Goal: Information Seeking & Learning: Learn about a topic

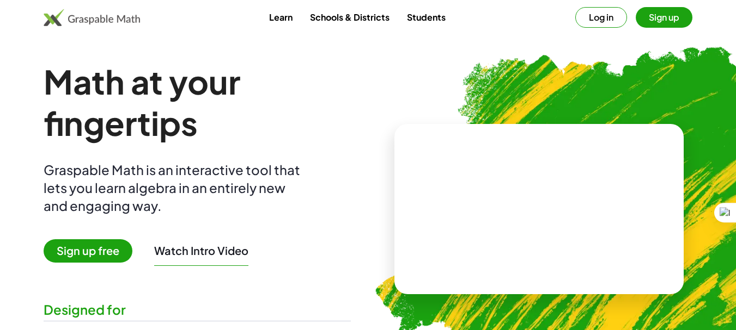
click at [666, 23] on button "Sign up" at bounding box center [663, 17] width 57 height 21
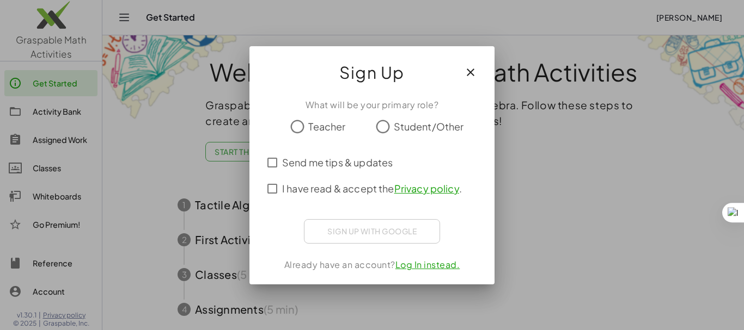
click at [383, 237] on div "Sign up with Google Sign in with Google Sign in with Google. Opens in new tab" at bounding box center [372, 231] width 136 height 24
click at [365, 232] on div "Sign up with Google Sign in with Google Sign in with Google. Opens in new tab" at bounding box center [372, 231] width 136 height 24
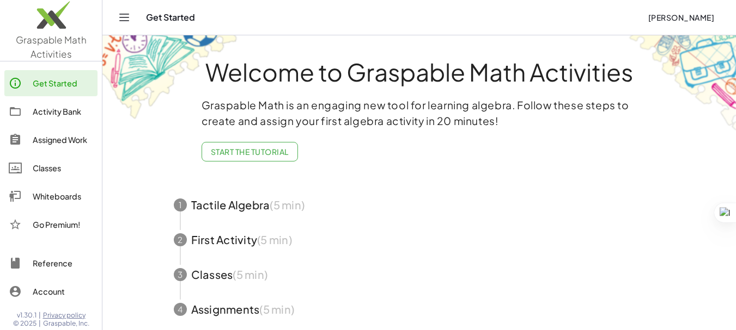
scroll to position [8, 0]
click at [46, 83] on div "Get Started" at bounding box center [63, 83] width 60 height 13
click at [49, 83] on div "Get Started" at bounding box center [63, 83] width 60 height 13
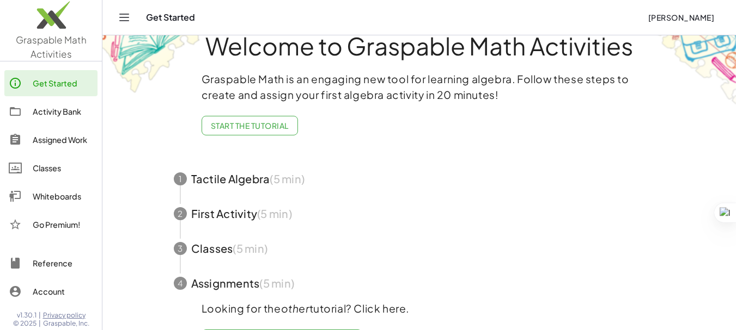
scroll to position [60, 0]
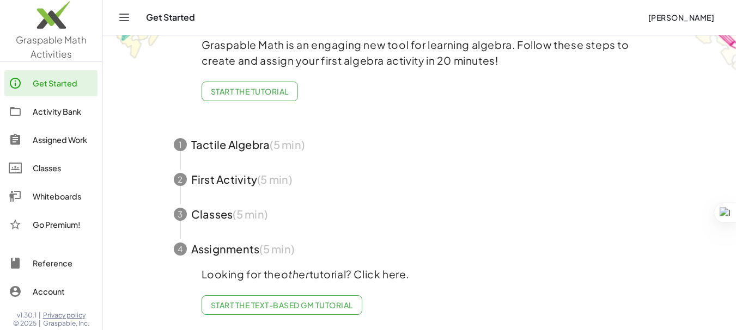
click at [64, 117] on div "Activity Bank" at bounding box center [63, 111] width 60 height 13
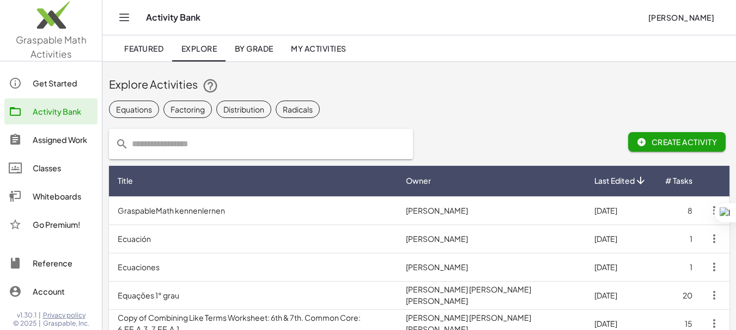
click at [54, 85] on div "Get Started" at bounding box center [63, 83] width 60 height 13
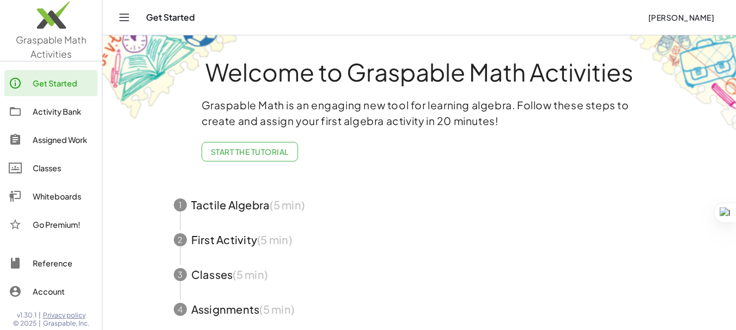
click at [121, 21] on icon "Toggle navigation" at bounding box center [124, 17] width 13 height 13
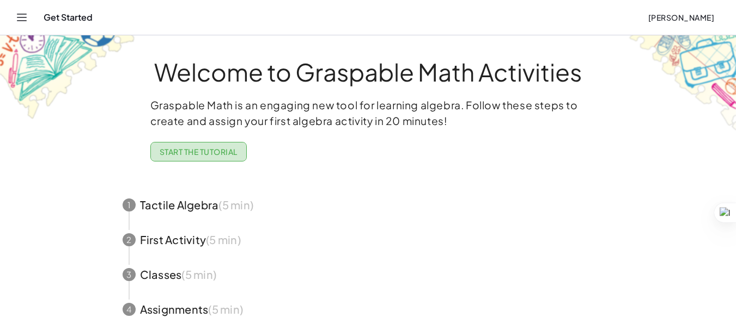
click at [184, 149] on span "Start the Tutorial" at bounding box center [199, 152] width 78 height 10
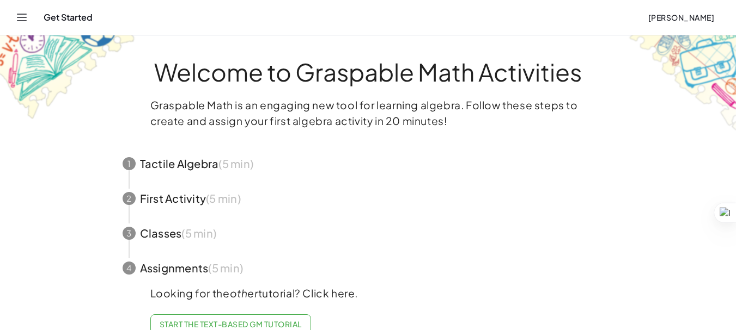
scroll to position [27, 0]
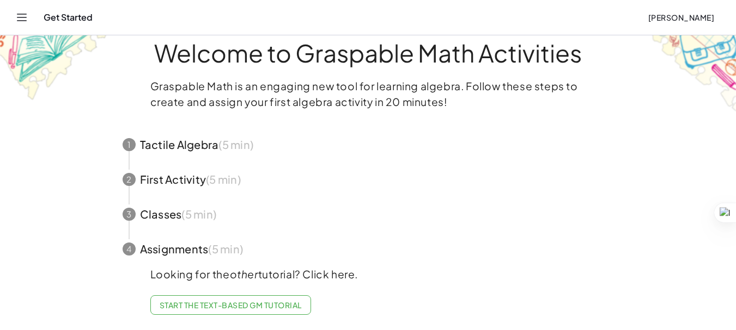
click at [263, 301] on span "Start the Text-based GM Tutorial" at bounding box center [231, 306] width 142 height 10
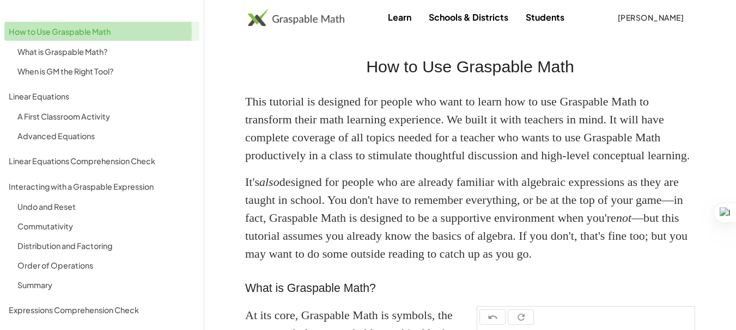
click at [81, 33] on div "How to Use Graspable Math" at bounding box center [102, 31] width 186 height 13
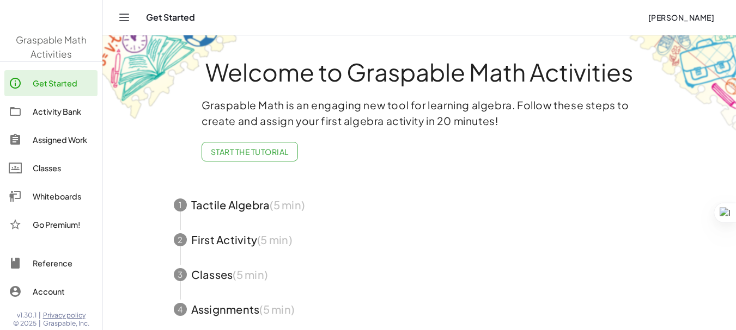
scroll to position [27, 0]
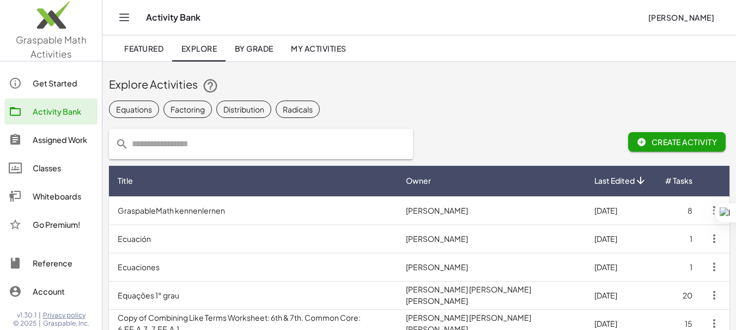
click at [26, 83] on div at bounding box center [21, 83] width 24 height 13
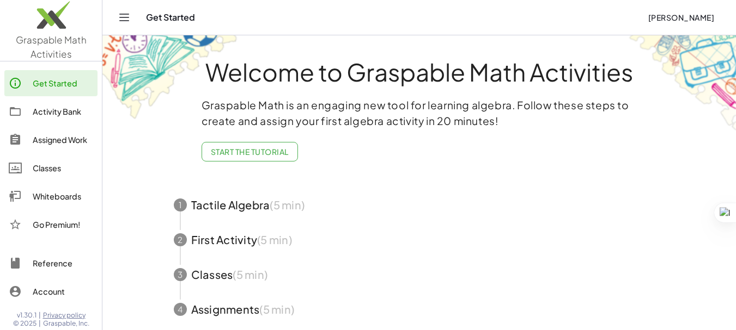
click at [125, 14] on icon "Toggle navigation" at bounding box center [124, 17] width 13 height 13
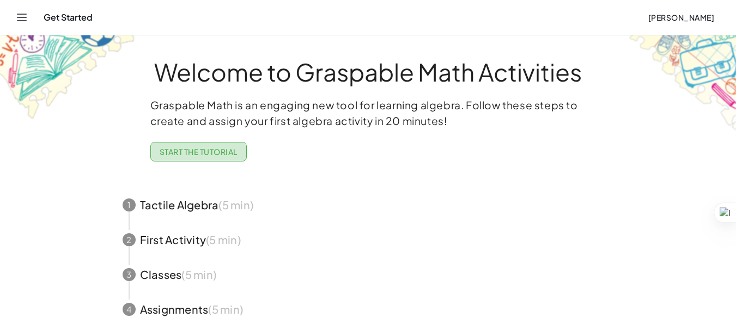
click at [175, 151] on span "Start the Tutorial" at bounding box center [199, 152] width 78 height 10
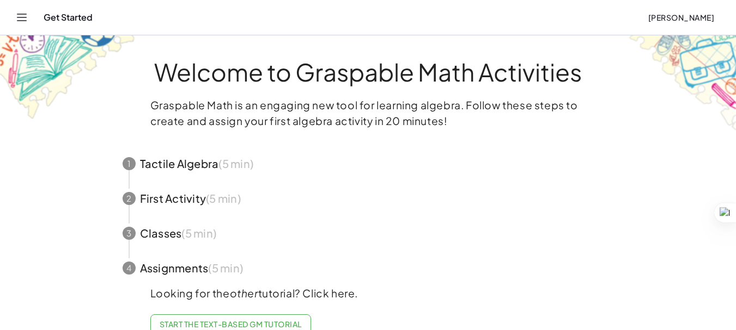
scroll to position [27, 0]
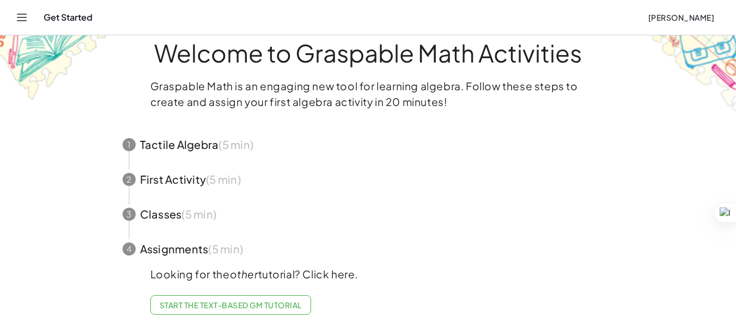
click at [201, 129] on span "button" at bounding box center [367, 144] width 517 height 35
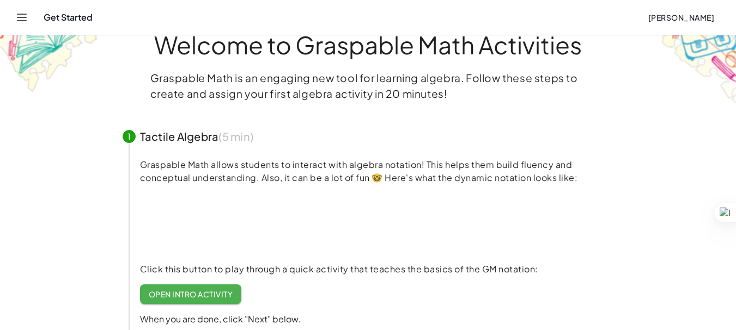
click at [201, 293] on span "Open Intro Activity" at bounding box center [191, 295] width 84 height 10
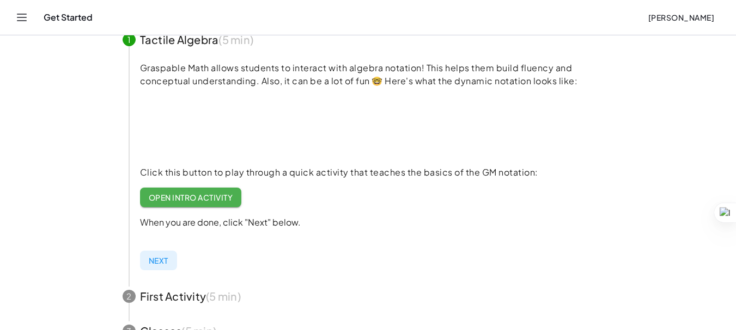
scroll to position [125, 0]
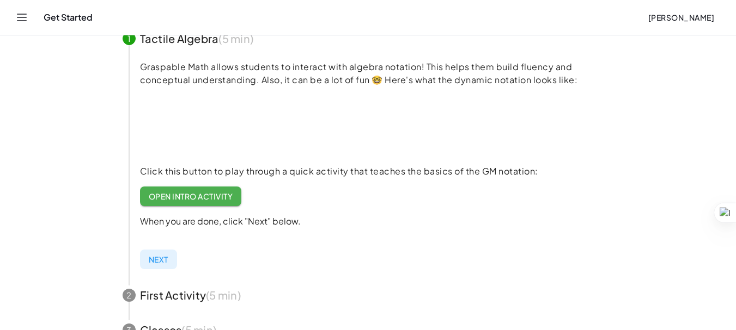
click at [142, 269] on div "Graspable Math allows students to interact with algebra notation! This helps th…" at bounding box center [377, 167] width 500 height 222
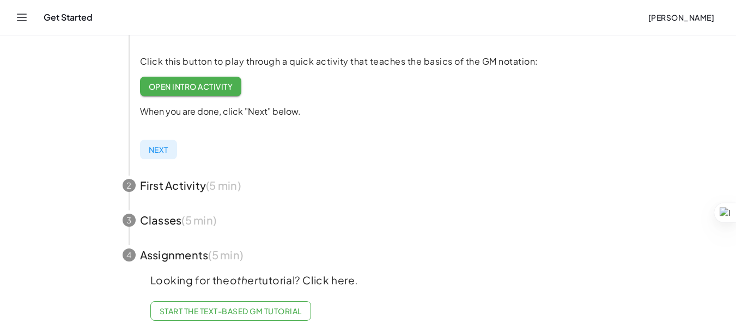
scroll to position [245, 0]
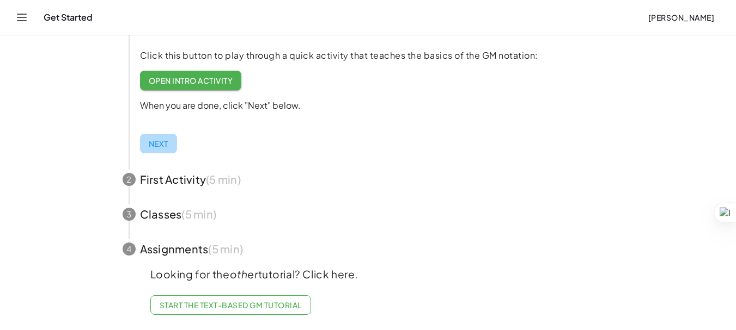
click at [157, 142] on span "Next" at bounding box center [159, 144] width 20 height 10
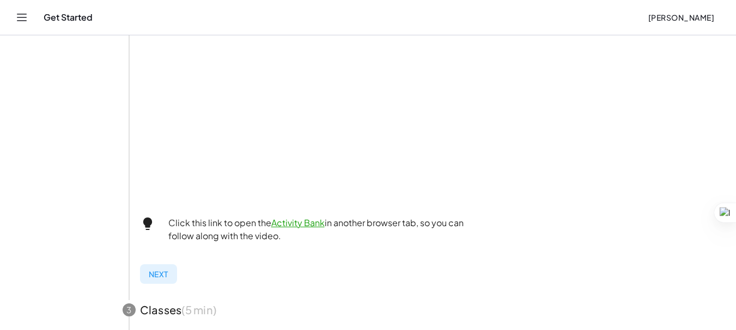
scroll to position [336, 0]
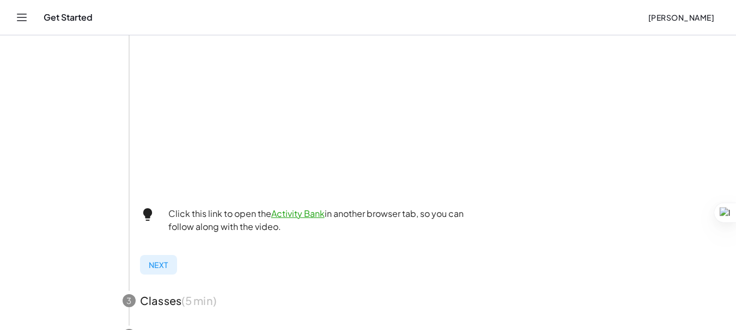
click at [154, 275] on div "Activities are lists of interactive tasks you can assign to your students. You …" at bounding box center [377, 81] width 500 height 403
click at [157, 261] on span "Next" at bounding box center [159, 265] width 20 height 10
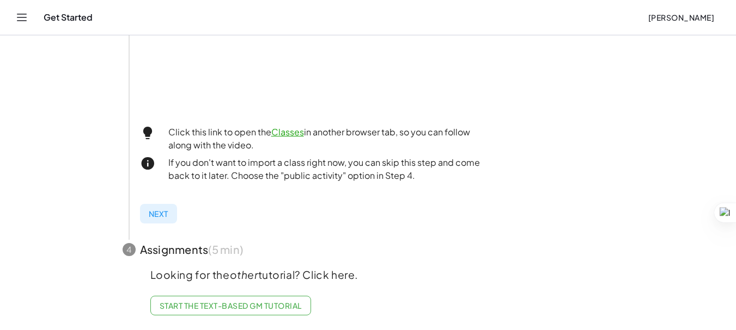
scroll to position [422, 0]
click at [161, 209] on span "Next" at bounding box center [159, 214] width 20 height 10
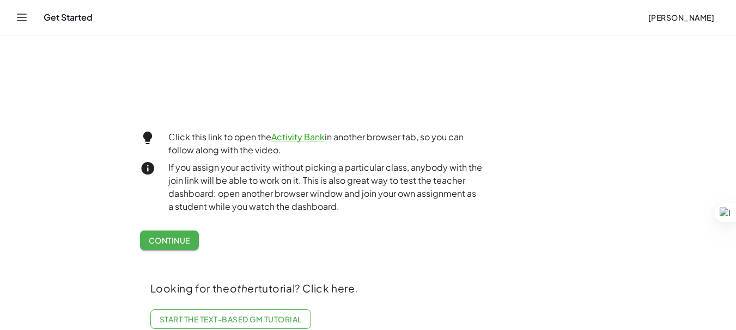
scroll to position [465, 0]
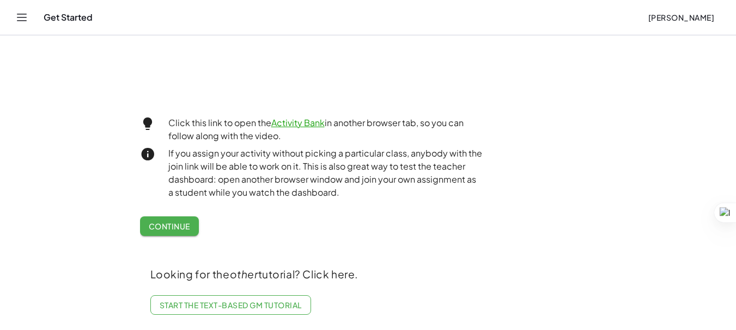
click at [161, 207] on div "Assign the activity and share the join link to your students. You'll be able to…" at bounding box center [377, 39] width 474 height 412
click at [161, 223] on span "Continue" at bounding box center [169, 227] width 41 height 10
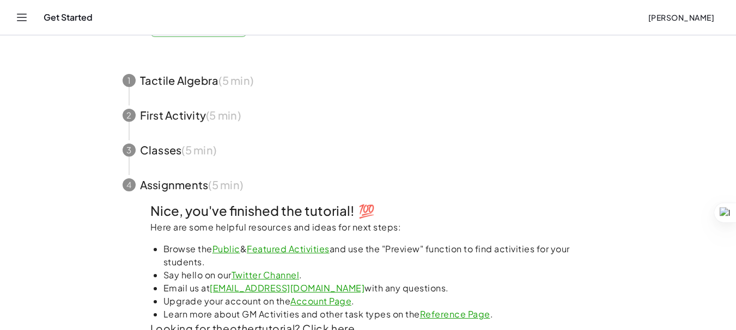
scroll to position [0, 0]
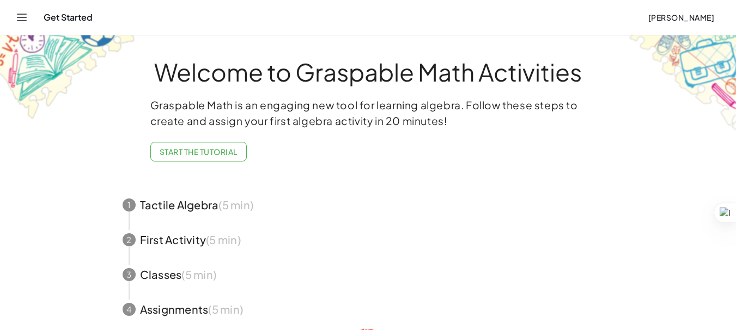
click at [17, 19] on icon "Toggle navigation" at bounding box center [21, 17] width 13 height 13
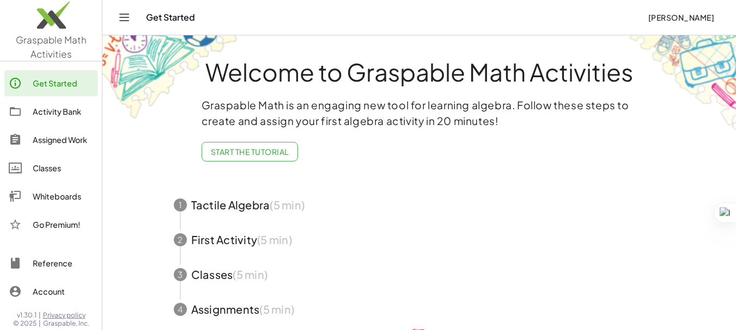
click at [46, 191] on div "Whiteboards" at bounding box center [63, 196] width 60 height 13
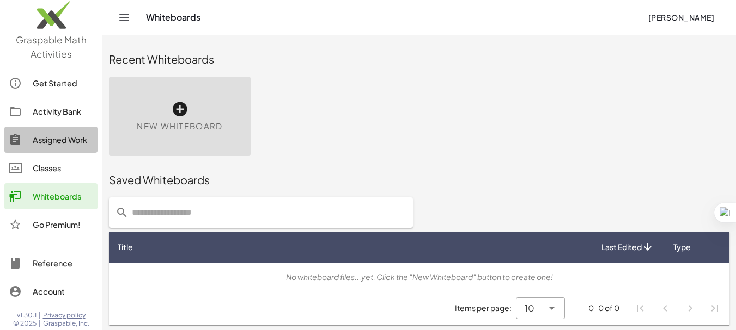
click at [50, 142] on div "Assigned Work" at bounding box center [63, 139] width 60 height 13
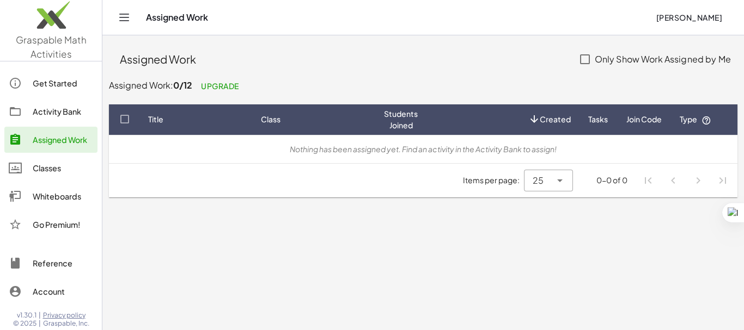
click at [50, 118] on div "Activity Bank" at bounding box center [63, 111] width 60 height 13
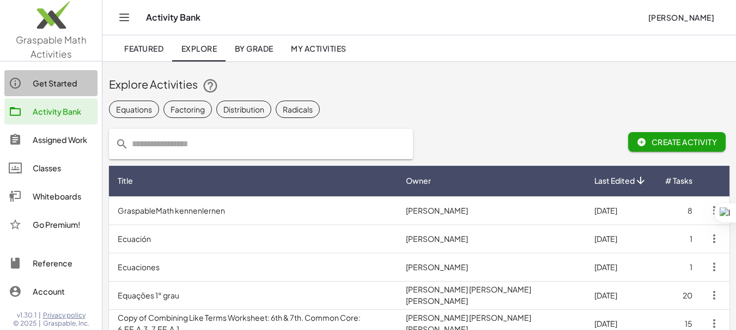
click at [48, 89] on div "Get Started" at bounding box center [63, 83] width 60 height 13
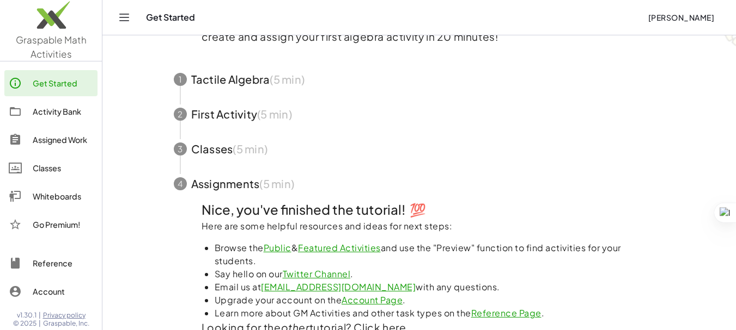
scroll to position [146, 0]
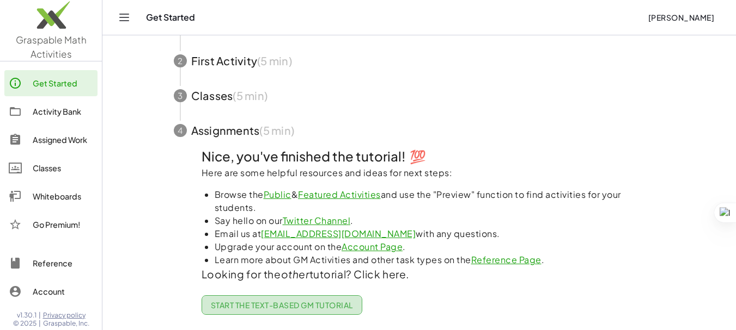
click at [287, 301] on span "Start the Text-based GM Tutorial" at bounding box center [282, 306] width 142 height 10
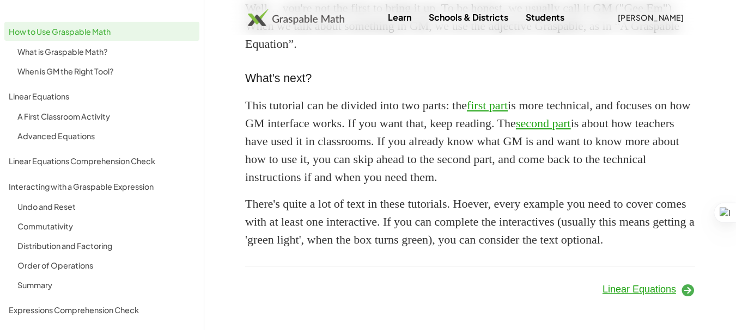
scroll to position [1067, 0]
click at [659, 290] on span "Linear Equations" at bounding box center [638, 289] width 73 height 11
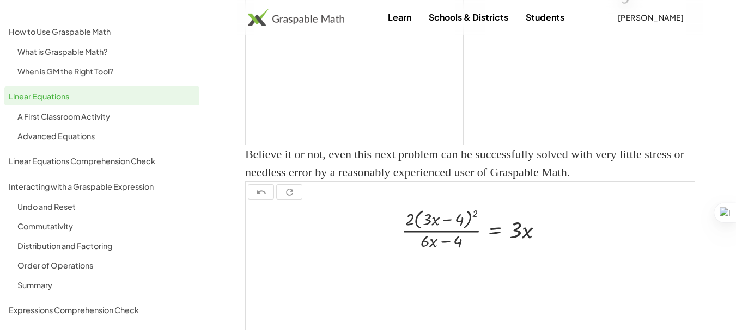
scroll to position [1477, 0]
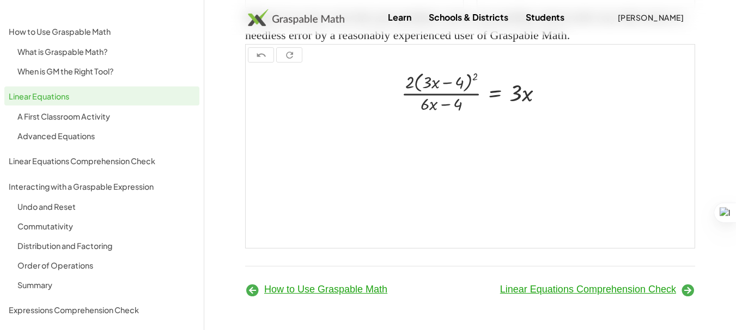
click at [687, 288] on icon at bounding box center [687, 290] width 15 height 15
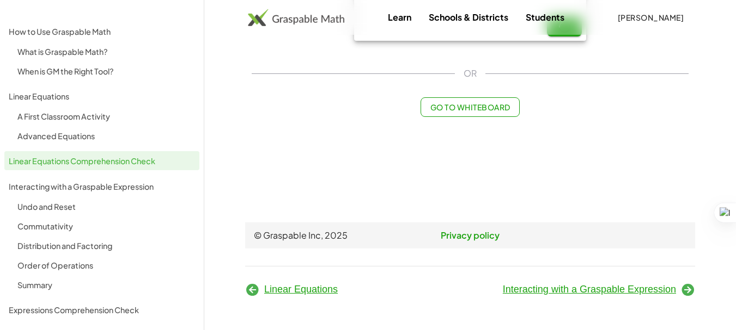
click at [541, 290] on span "Interacting with a Graspable Expression" at bounding box center [589, 289] width 173 height 11
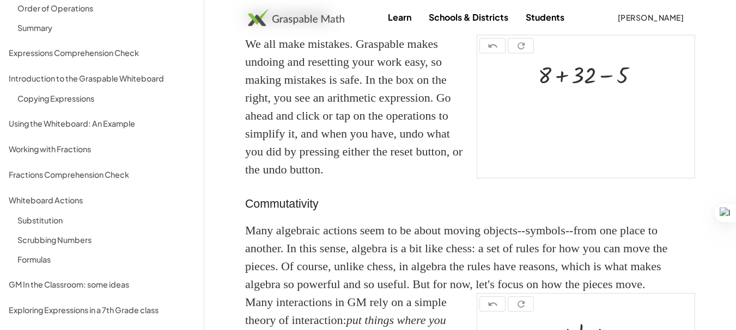
scroll to position [163, 0]
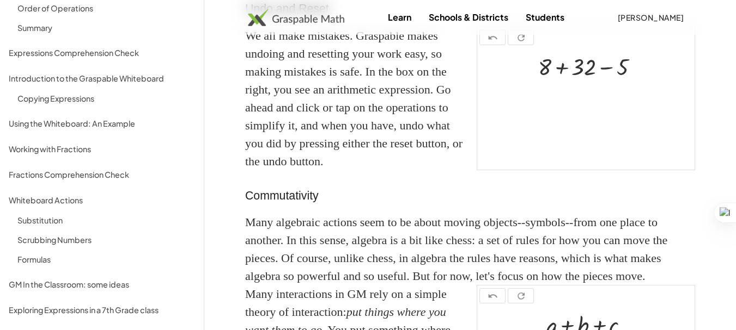
click at [63, 311] on div "Exploring Expressions in a 7th Grade class" at bounding box center [102, 310] width 186 height 13
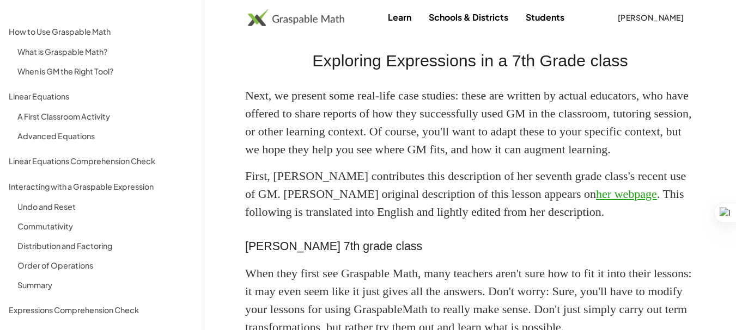
click at [78, 111] on div "A First Classroom Activity" at bounding box center [105, 116] width 177 height 13
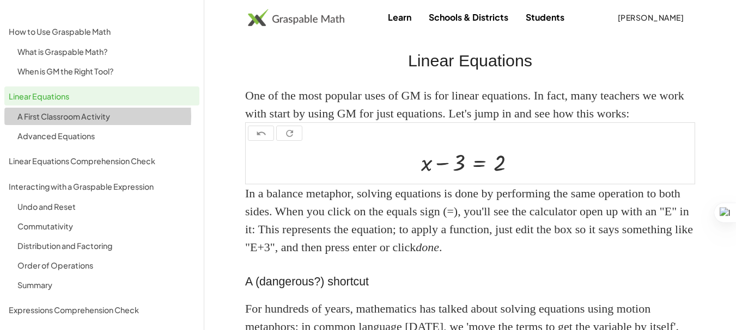
scroll to position [624, 0]
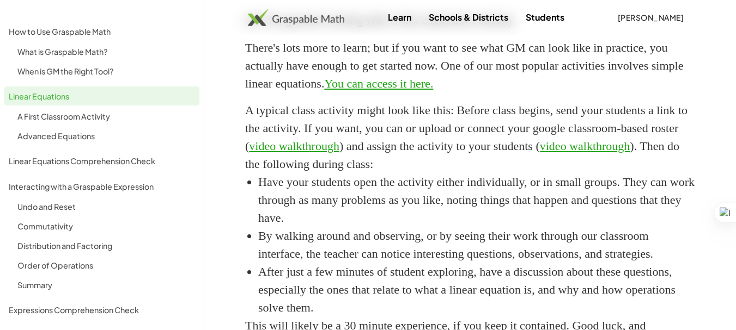
click at [78, 111] on div "A First Classroom Activity" at bounding box center [105, 116] width 177 height 13
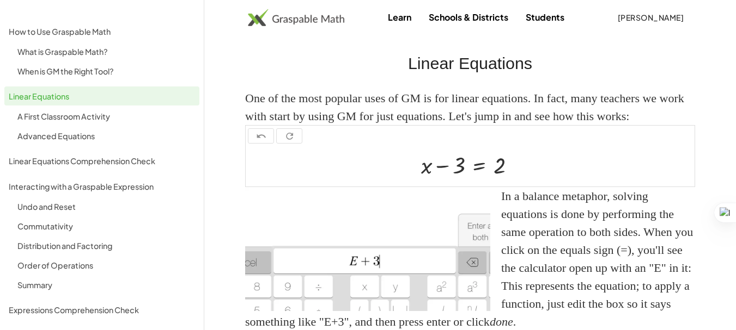
scroll to position [0, 0]
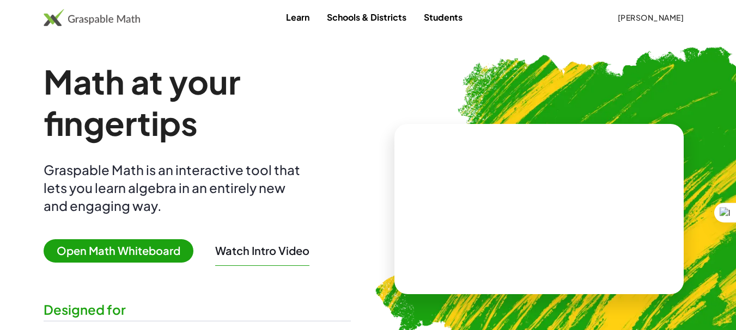
click at [153, 247] on span "Open Math Whiteboard" at bounding box center [119, 251] width 150 height 23
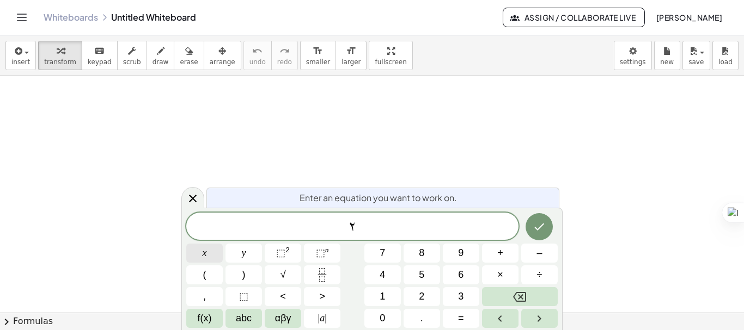
click at [210, 256] on button "x" at bounding box center [204, 253] width 36 height 19
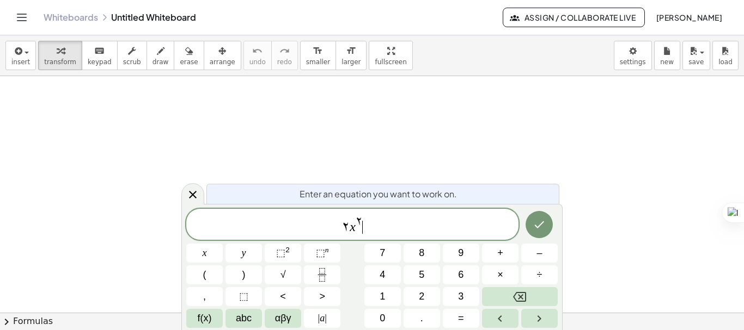
click at [379, 228] on span "۲ x ۲ ​" at bounding box center [352, 226] width 332 height 20
click at [208, 255] on button "x" at bounding box center [204, 253] width 36 height 19
click at [546, 228] on button "Done" at bounding box center [538, 224] width 27 height 27
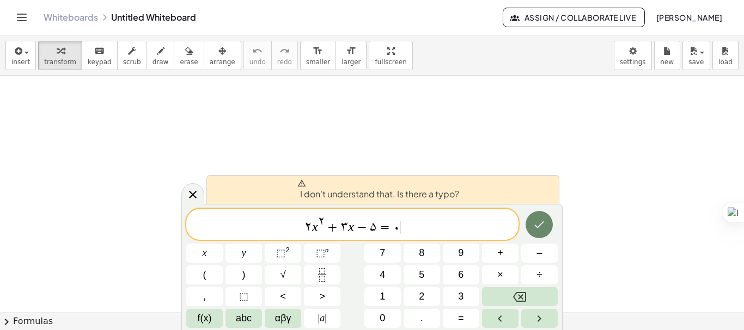
click at [546, 228] on icon "Done" at bounding box center [538, 224] width 13 height 13
click at [449, 228] on span "۲ x ۲ + ۳ x − ۵ = ۰ ​" at bounding box center [352, 226] width 332 height 20
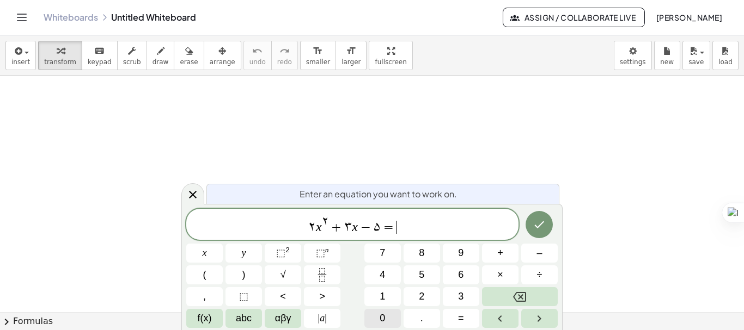
click at [384, 324] on span "0" at bounding box center [381, 318] width 5 height 15
click at [539, 231] on icon "Done" at bounding box center [538, 224] width 13 height 13
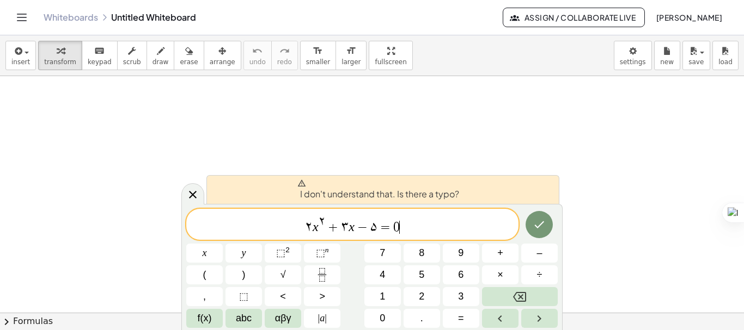
click at [444, 226] on span "۲ x ۲ + ۳ x − ۵ = 0 ​" at bounding box center [352, 226] width 332 height 20
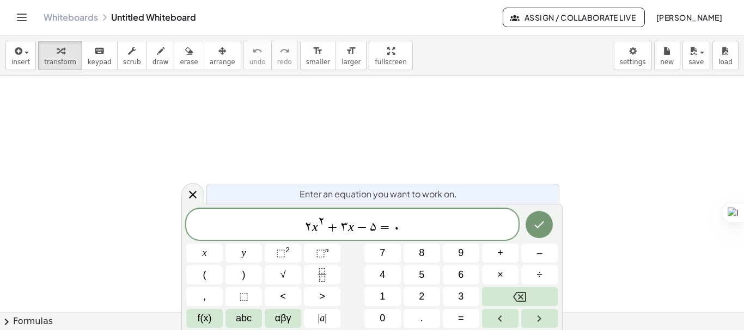
click at [223, 244] on div at bounding box center [204, 253] width 36 height 19
click at [538, 225] on icon "Done" at bounding box center [538, 224] width 13 height 13
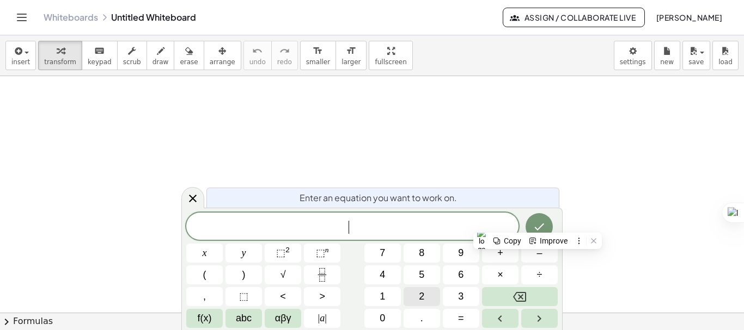
click at [429, 302] on button "2" at bounding box center [421, 296] width 36 height 19
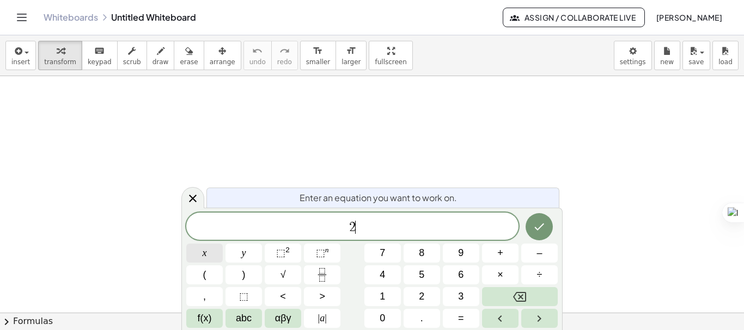
click at [213, 256] on button "x" at bounding box center [204, 253] width 36 height 19
click at [291, 253] on button "⬚ 2" at bounding box center [283, 253] width 36 height 19
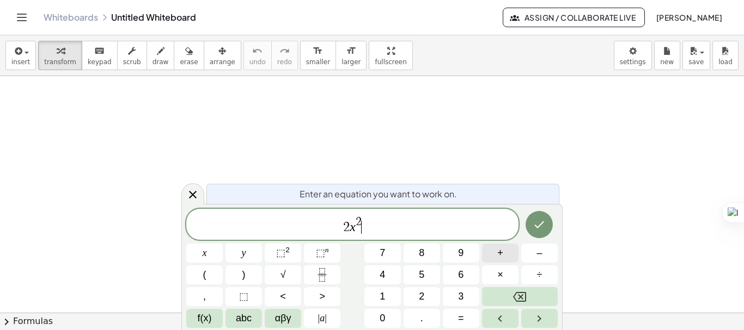
click at [501, 258] on span "+" at bounding box center [500, 253] width 6 height 15
click at [467, 298] on button "3" at bounding box center [461, 296] width 36 height 19
click at [216, 250] on button "x" at bounding box center [204, 253] width 36 height 19
click at [536, 256] on span "–" at bounding box center [538, 253] width 5 height 15
click at [424, 275] on span "5" at bounding box center [421, 275] width 5 height 15
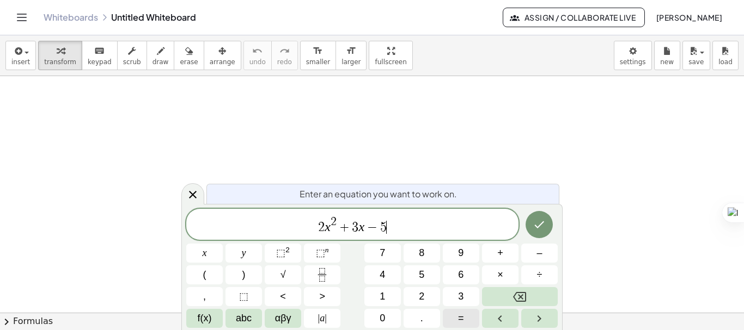
click at [470, 315] on button "=" at bounding box center [461, 318] width 36 height 19
click at [386, 320] on button "0" at bounding box center [382, 318] width 36 height 19
click at [536, 226] on icon "Done" at bounding box center [540, 225] width 10 height 7
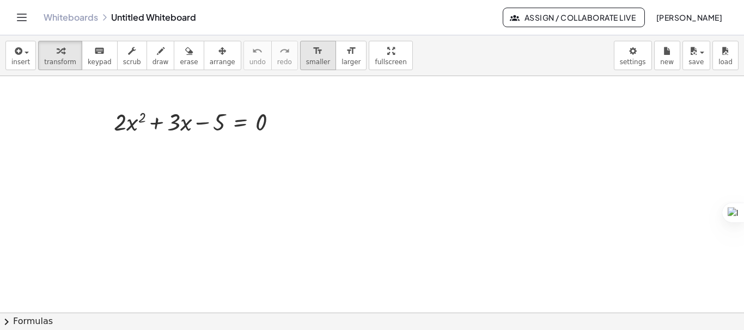
click at [307, 63] on button "format_size smaller" at bounding box center [318, 55] width 36 height 29
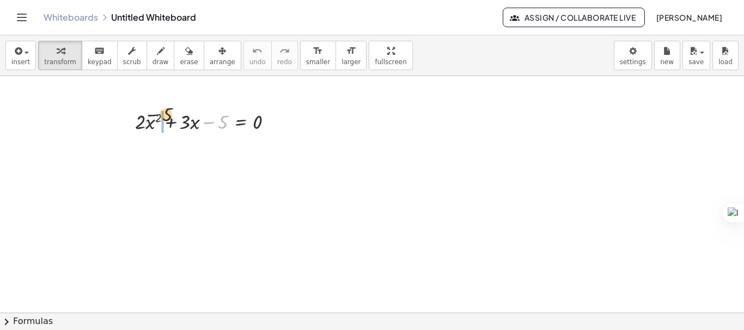
drag, startPoint x: 213, startPoint y: 124, endPoint x: 131, endPoint y: 109, distance: 84.0
click at [131, 109] on div "− 5 + · 2 · x 2 + · 3 · x − 5 = 0" at bounding box center [200, 121] width 163 height 33
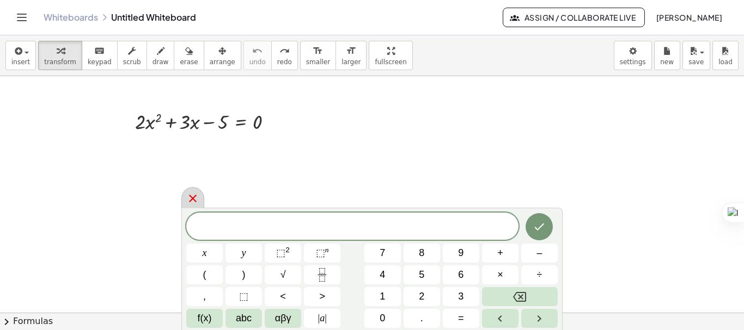
click at [189, 198] on icon at bounding box center [192, 198] width 13 height 13
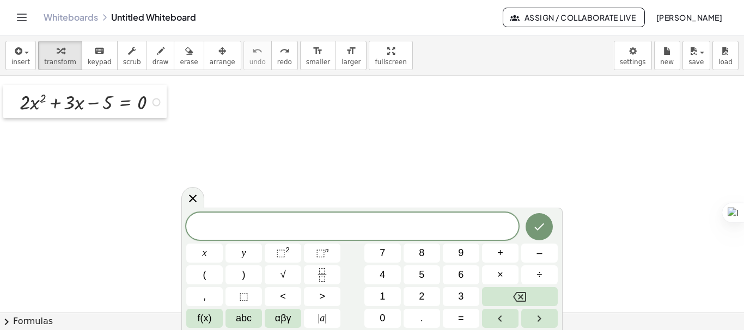
drag, startPoint x: 131, startPoint y: 109, endPoint x: 15, endPoint y: 89, distance: 117.1
click at [15, 89] on div at bounding box center [11, 101] width 16 height 33
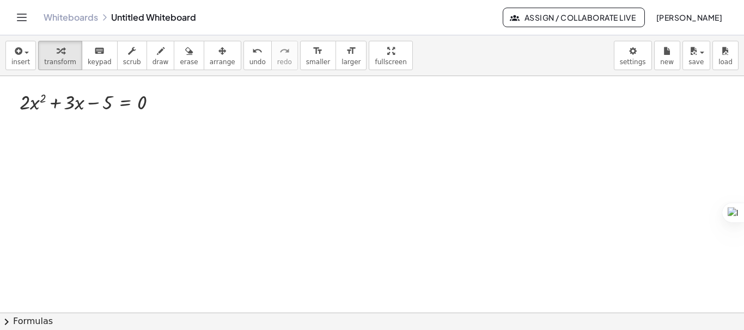
click at [5, 322] on span "chevron_right" at bounding box center [6, 322] width 13 height 13
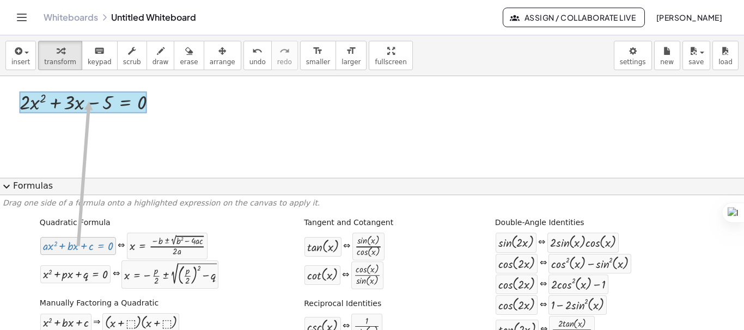
drag, startPoint x: 88, startPoint y: 250, endPoint x: 87, endPoint y: 101, distance: 148.6
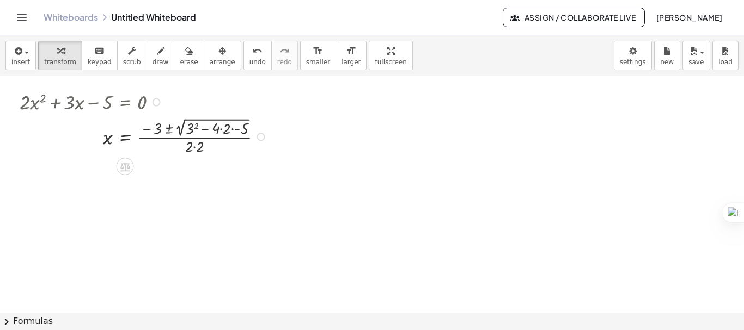
click at [194, 126] on div at bounding box center [145, 136] width 262 height 42
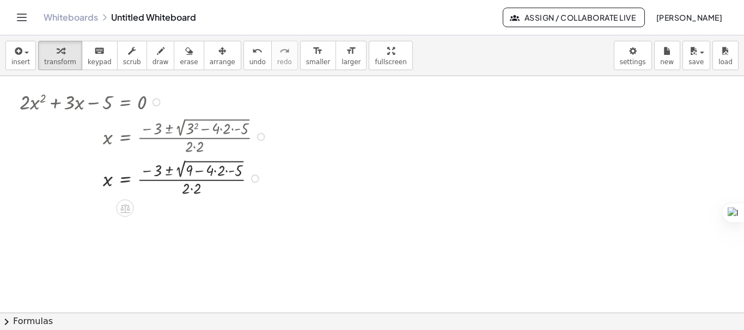
click at [219, 170] on div at bounding box center [145, 178] width 262 height 42
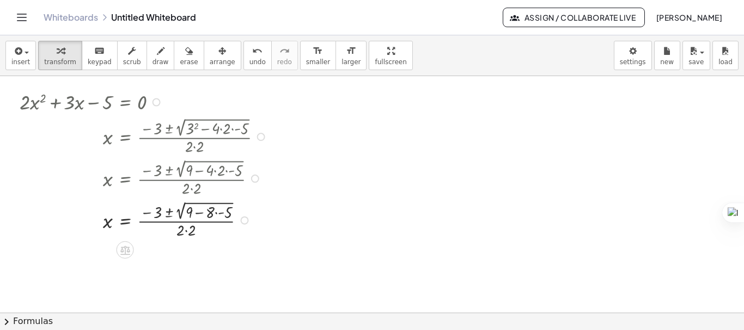
click at [217, 213] on div at bounding box center [145, 220] width 262 height 42
click at [206, 212] on div at bounding box center [145, 220] width 262 height 42
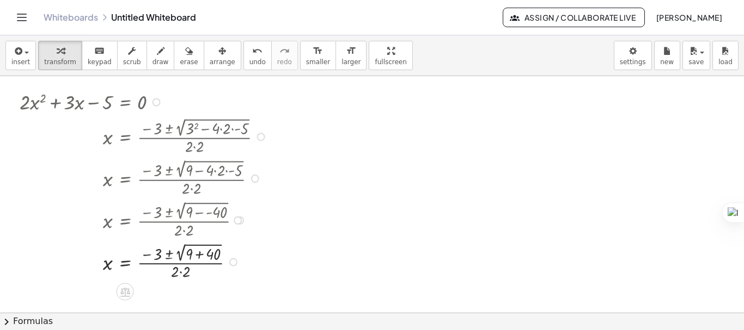
click at [199, 256] on div at bounding box center [145, 262] width 262 height 42
click at [182, 260] on div at bounding box center [145, 261] width 262 height 41
click at [160, 270] on div at bounding box center [145, 262] width 262 height 40
click at [167, 258] on div at bounding box center [145, 262] width 262 height 40
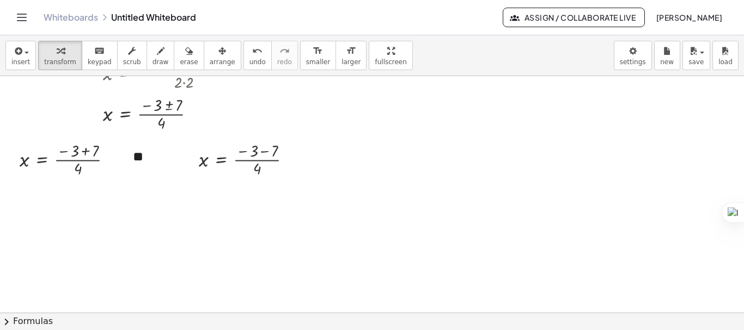
scroll to position [163, 0]
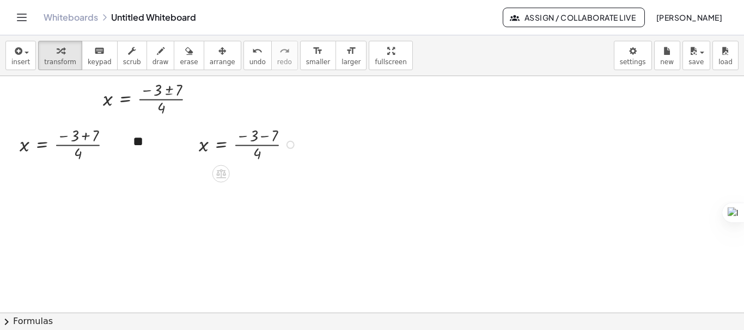
click at [262, 138] on div at bounding box center [249, 144] width 112 height 40
click at [246, 186] on div at bounding box center [249, 184] width 112 height 40
click at [86, 137] on div at bounding box center [70, 144] width 112 height 40
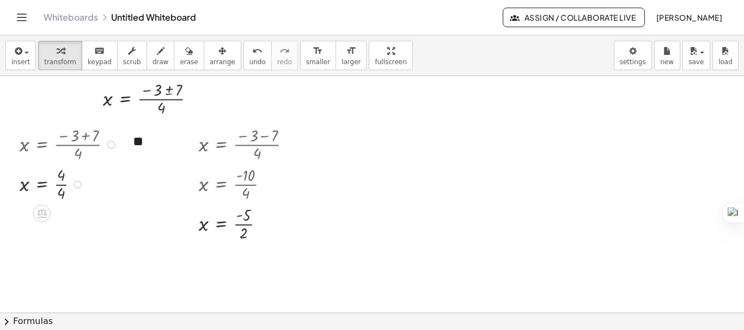
click at [62, 183] on div at bounding box center [70, 184] width 112 height 40
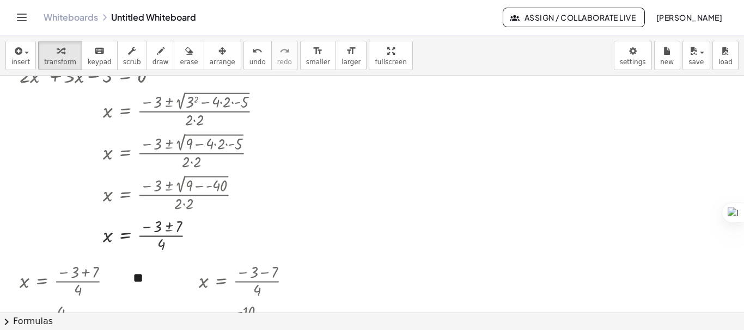
scroll to position [0, 0]
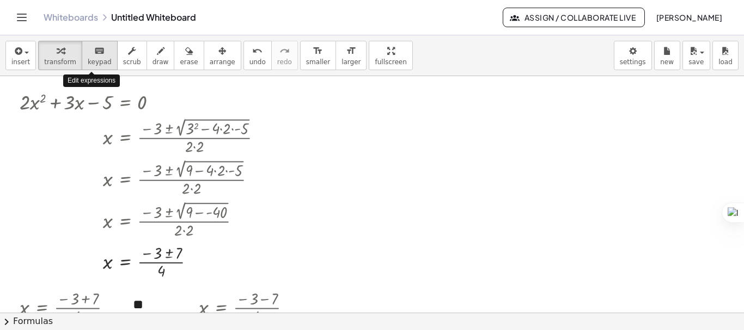
click at [96, 56] on icon "keyboard" at bounding box center [99, 51] width 10 height 13
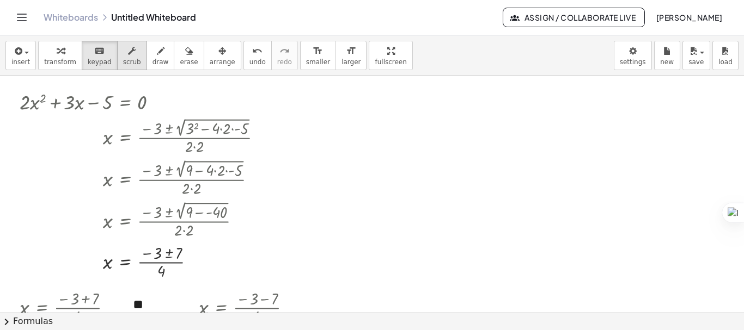
click at [123, 58] on span "scrub" at bounding box center [132, 62] width 18 height 8
click at [24, 95] on div "▲" at bounding box center [24, 92] width 5 height 7
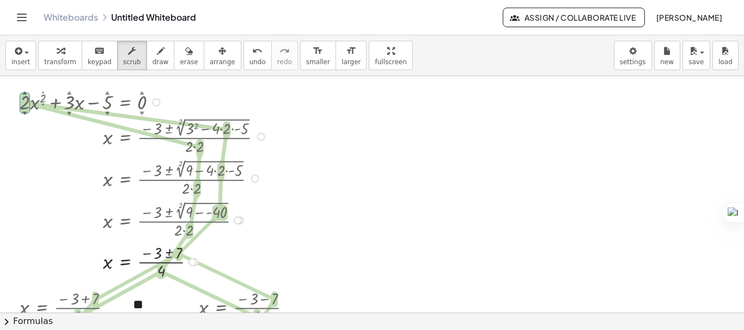
click at [24, 91] on div "▲" at bounding box center [24, 92] width 5 height 7
click at [24, 92] on div "▲" at bounding box center [24, 92] width 5 height 7
click at [26, 111] on div "▼" at bounding box center [24, 113] width 5 height 7
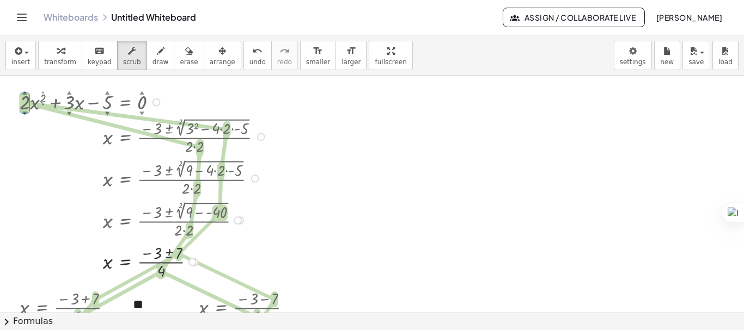
click at [26, 111] on div "▼" at bounding box center [24, 113] width 5 height 7
click at [41, 106] on div "▼" at bounding box center [42, 105] width 3 height 4
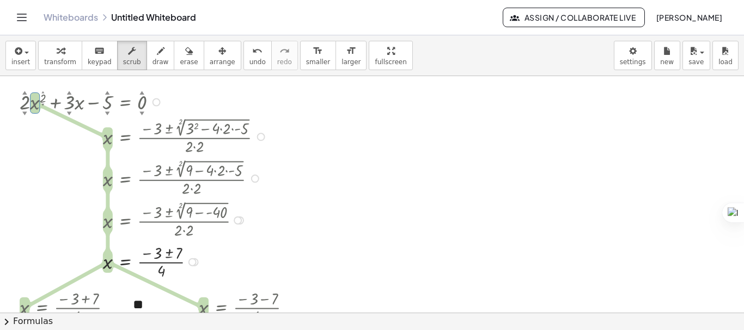
click at [22, 114] on div "▼" at bounding box center [24, 113] width 5 height 7
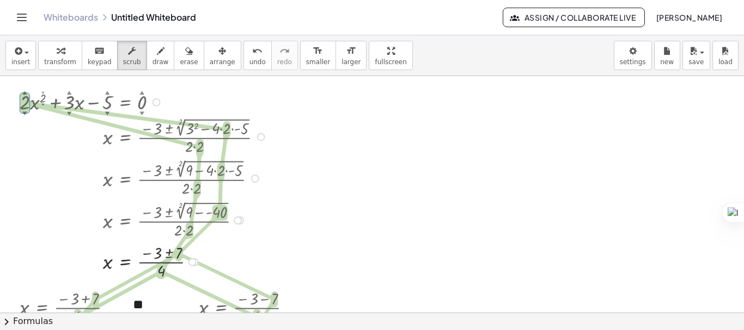
click at [23, 114] on div "▼" at bounding box center [24, 113] width 5 height 7
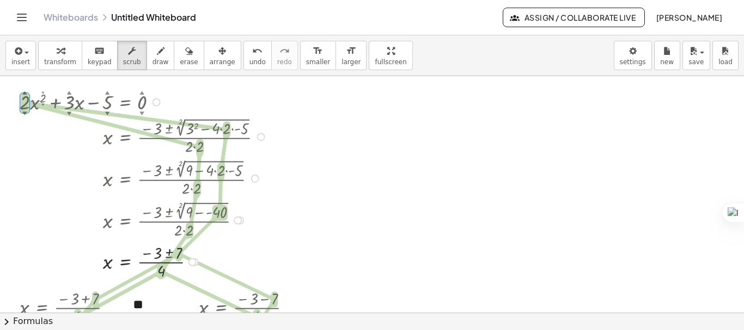
click at [23, 114] on div "▼" at bounding box center [24, 113] width 5 height 7
click at [63, 154] on div at bounding box center [145, 136] width 262 height 42
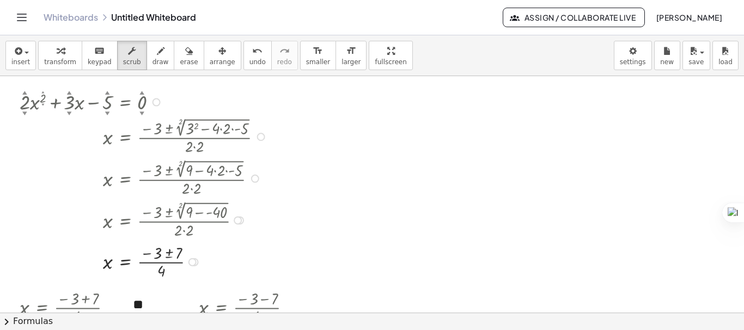
click at [107, 114] on div "▼" at bounding box center [107, 113] width 5 height 7
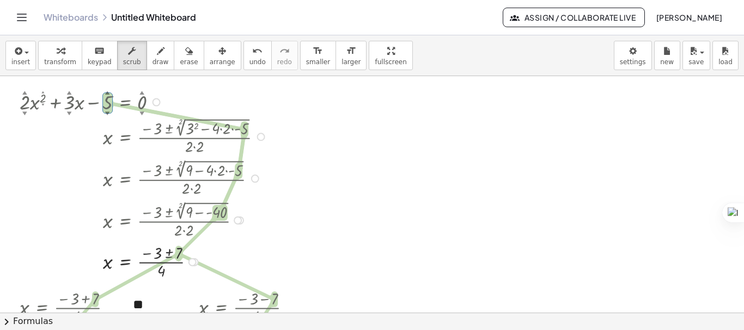
click at [107, 114] on div "▼" at bounding box center [107, 113] width 5 height 7
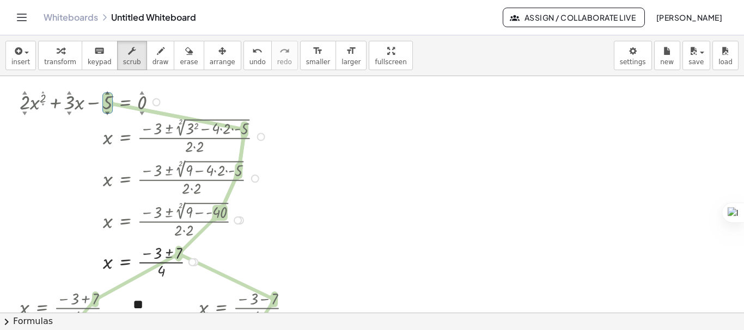
click at [107, 114] on div "▼" at bounding box center [107, 113] width 5 height 7
drag, startPoint x: 107, startPoint y: 114, endPoint x: 78, endPoint y: 117, distance: 28.4
click at [78, 117] on div at bounding box center [145, 136] width 262 height 42
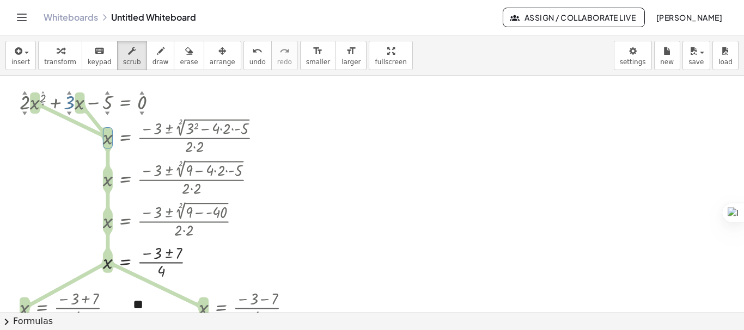
drag, startPoint x: 68, startPoint y: 96, endPoint x: 70, endPoint y: 106, distance: 9.4
click at [70, 106] on div at bounding box center [145, 102] width 262 height 28
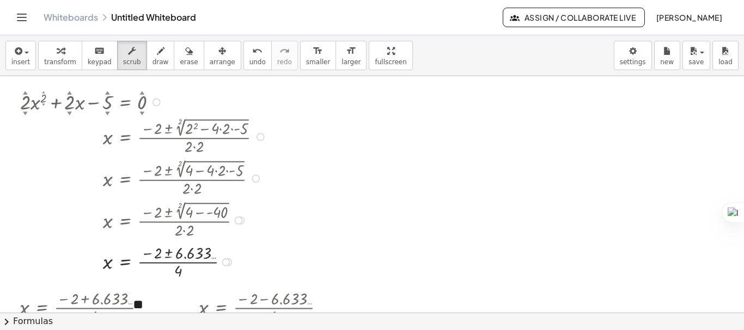
click at [70, 106] on div at bounding box center [145, 102] width 261 height 28
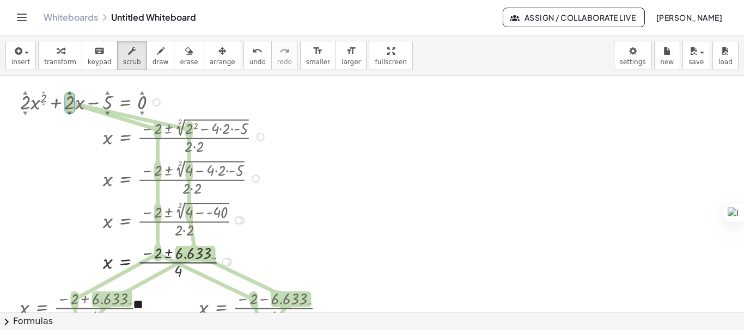
click at [70, 106] on div at bounding box center [145, 102] width 261 height 28
drag, startPoint x: 70, startPoint y: 106, endPoint x: 35, endPoint y: 182, distance: 84.3
click at [35, 182] on div at bounding box center [145, 178] width 261 height 42
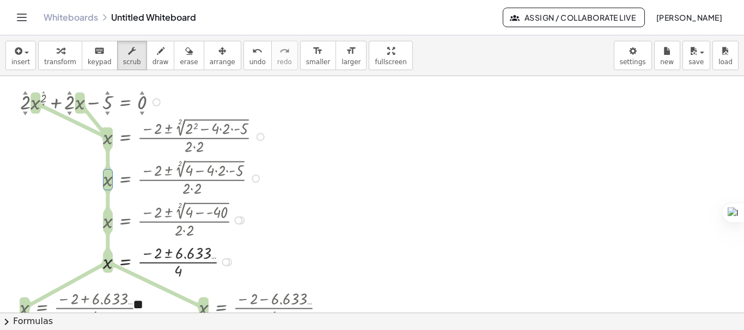
click at [105, 108] on div at bounding box center [145, 102] width 261 height 28
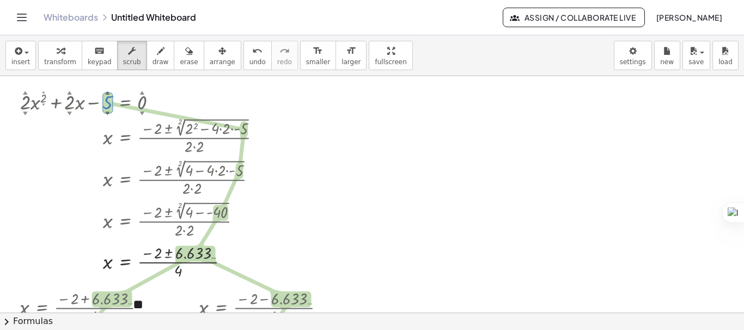
drag, startPoint x: 105, startPoint y: 106, endPoint x: 112, endPoint y: 105, distance: 6.6
click at [112, 105] on div at bounding box center [145, 102] width 261 height 28
drag, startPoint x: 105, startPoint y: 106, endPoint x: 111, endPoint y: 105, distance: 6.1
click at [111, 105] on div at bounding box center [145, 102] width 261 height 28
click at [58, 156] on div at bounding box center [145, 136] width 261 height 42
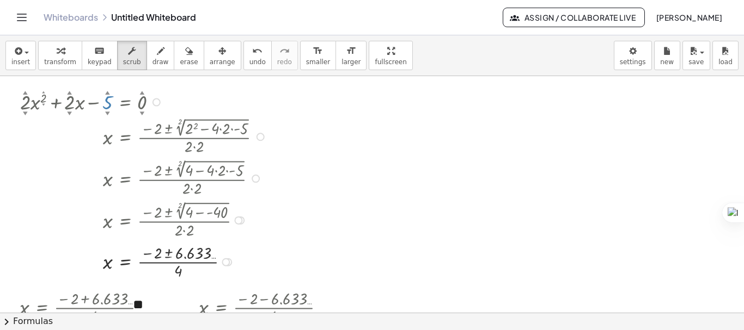
click at [111, 104] on div at bounding box center [145, 102] width 261 height 28
click at [108, 93] on div "▲" at bounding box center [107, 92] width 5 height 7
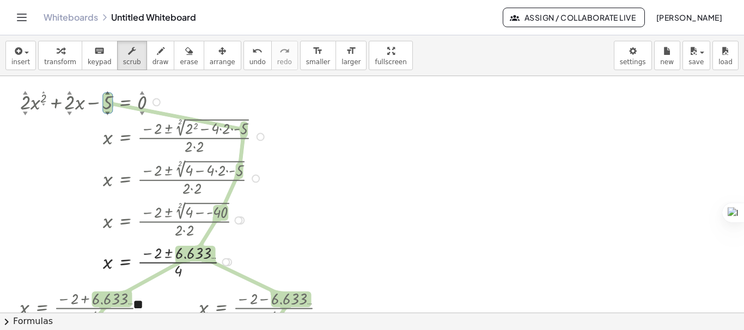
click at [108, 93] on div "▲" at bounding box center [107, 92] width 5 height 7
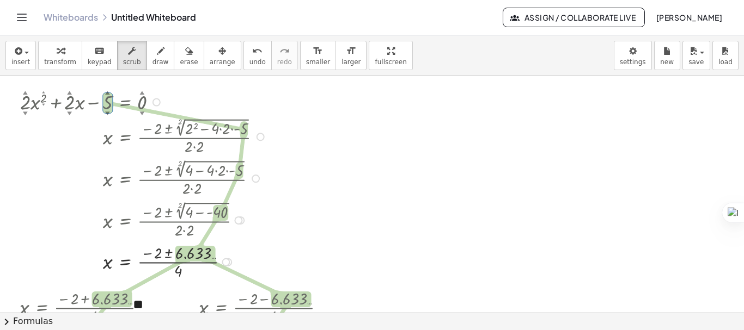
click at [141, 112] on div "▼" at bounding box center [142, 113] width 5 height 7
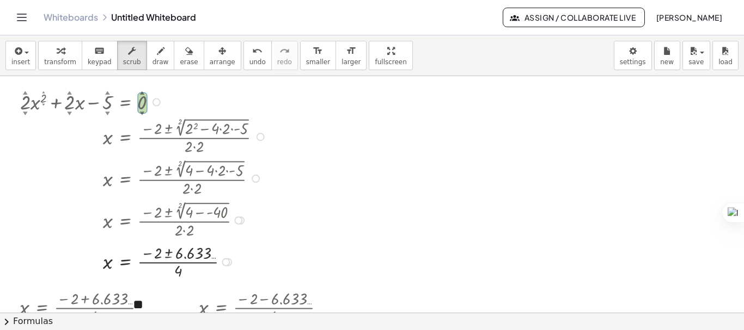
click at [141, 112] on div "▼" at bounding box center [142, 113] width 5 height 7
click at [24, 93] on div "▲" at bounding box center [25, 92] width 5 height 7
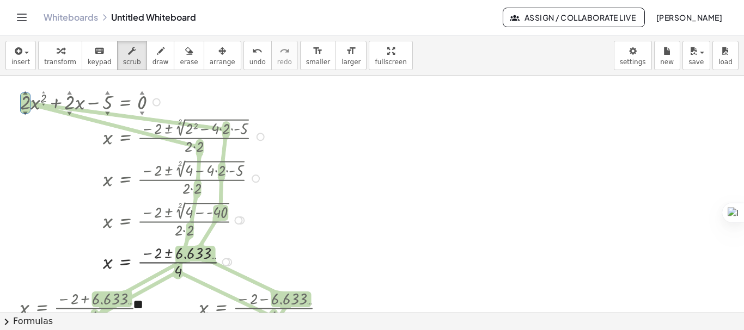
click at [24, 93] on div "▲" at bounding box center [25, 92] width 5 height 7
click at [46, 176] on div at bounding box center [145, 178] width 261 height 42
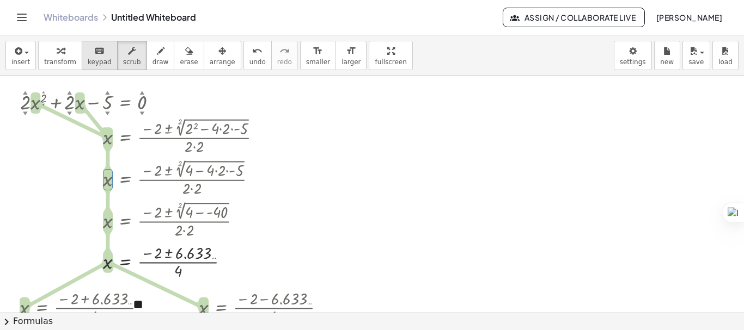
click at [89, 64] on span "keypad" at bounding box center [100, 62] width 24 height 8
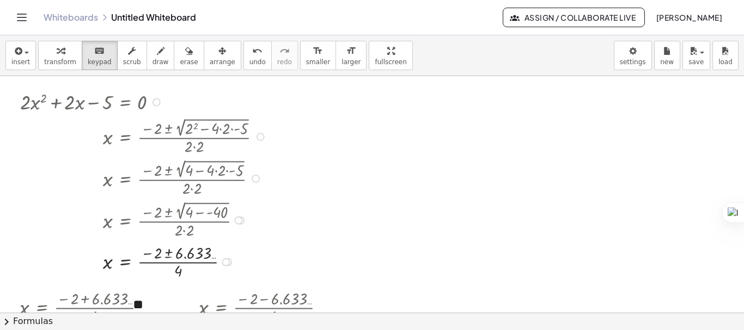
click at [26, 106] on div at bounding box center [145, 102] width 261 height 28
click at [43, 211] on div at bounding box center [145, 220] width 261 height 42
drag, startPoint x: 25, startPoint y: 106, endPoint x: 30, endPoint y: 106, distance: 5.5
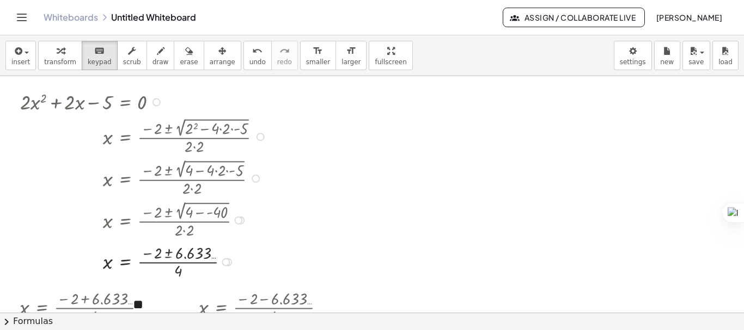
click at [30, 106] on div at bounding box center [145, 102] width 261 height 28
drag, startPoint x: 23, startPoint y: 107, endPoint x: 29, endPoint y: 103, distance: 7.3
click at [29, 103] on div at bounding box center [145, 102] width 261 height 28
click at [133, 50] on button "scrub" at bounding box center [132, 55] width 30 height 29
click at [106, 104] on div at bounding box center [145, 102] width 261 height 28
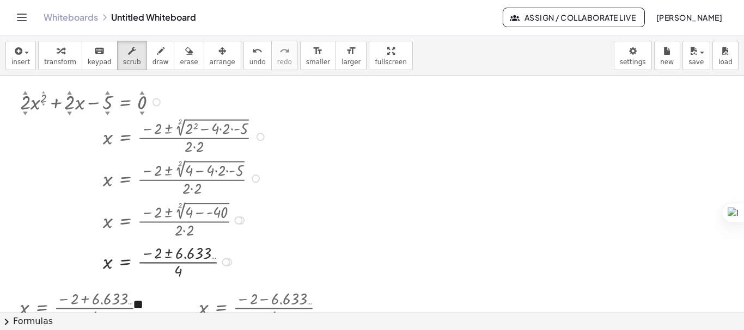
click at [107, 114] on div "▼" at bounding box center [107, 113] width 5 height 7
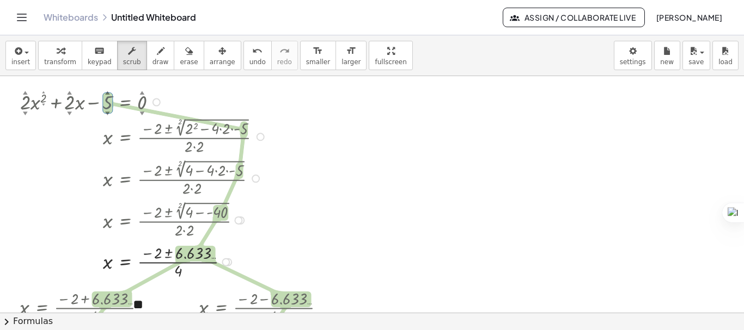
click at [107, 111] on div "▼" at bounding box center [107, 113] width 5 height 7
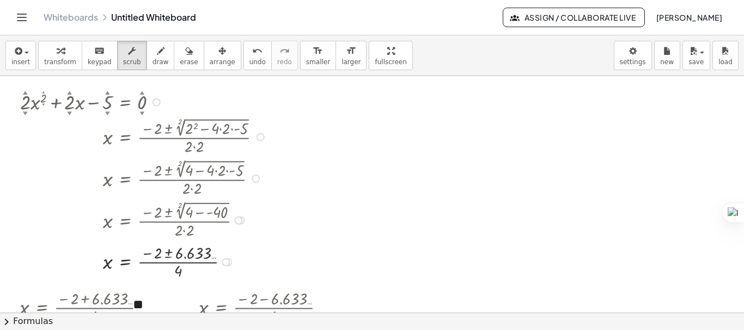
click at [107, 111] on div "▼" at bounding box center [107, 113] width 5 height 7
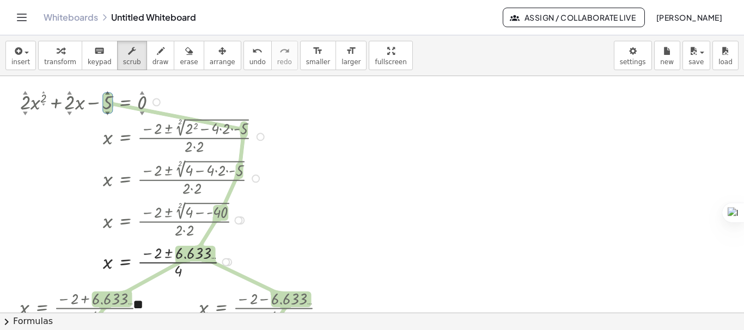
click at [109, 101] on div at bounding box center [145, 102] width 261 height 28
click at [107, 92] on div "▲" at bounding box center [107, 92] width 5 height 7
drag, startPoint x: 130, startPoint y: 296, endPoint x: 373, endPoint y: 186, distance: 267.1
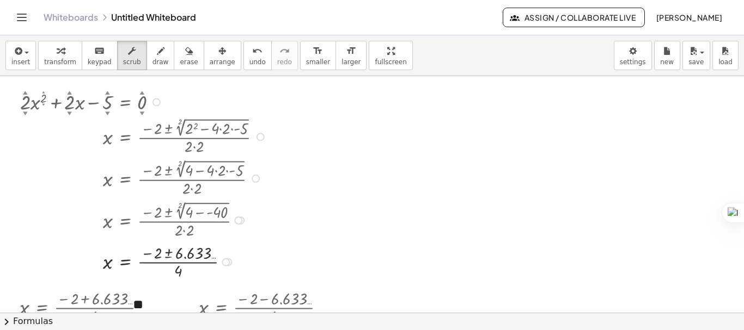
click at [188, 121] on div at bounding box center [145, 136] width 261 height 42
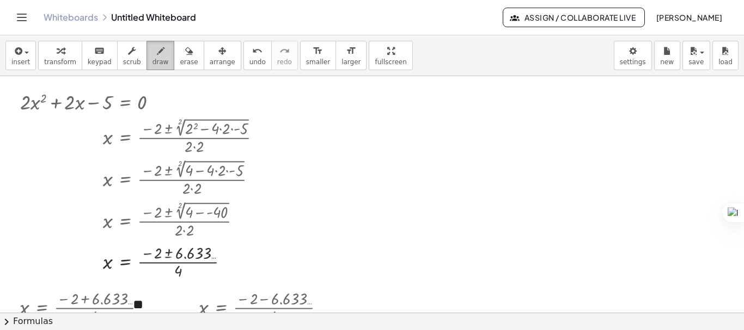
click at [146, 56] on button "draw" at bounding box center [160, 55] width 28 height 29
click at [123, 60] on span "scrub" at bounding box center [132, 62] width 18 height 8
click at [66, 112] on div at bounding box center [145, 102] width 261 height 28
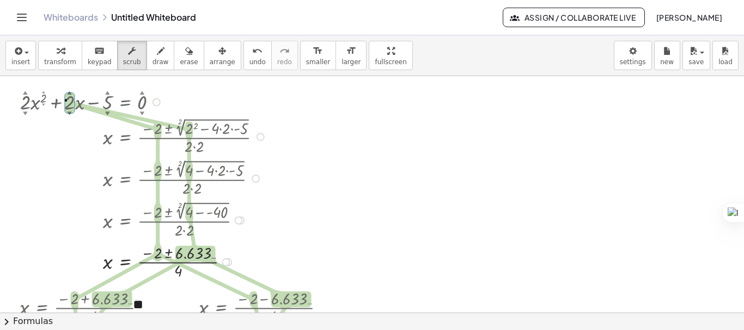
click at [69, 112] on div "▼" at bounding box center [69, 113] width 5 height 7
click at [62, 158] on div at bounding box center [145, 178] width 261 height 42
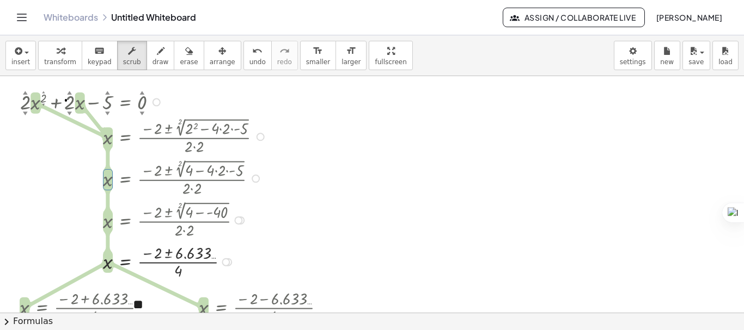
click at [103, 112] on div at bounding box center [145, 102] width 261 height 28
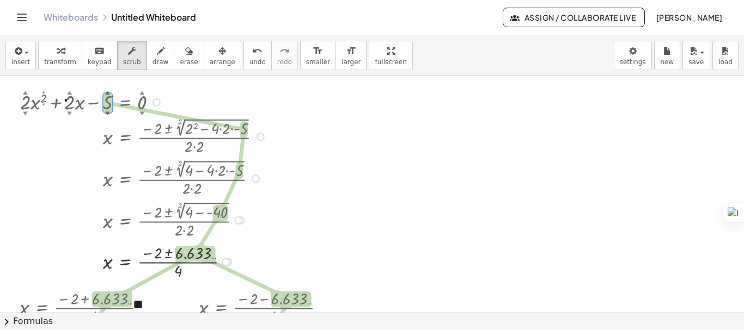
click at [109, 114] on div "▼" at bounding box center [107, 113] width 5 height 7
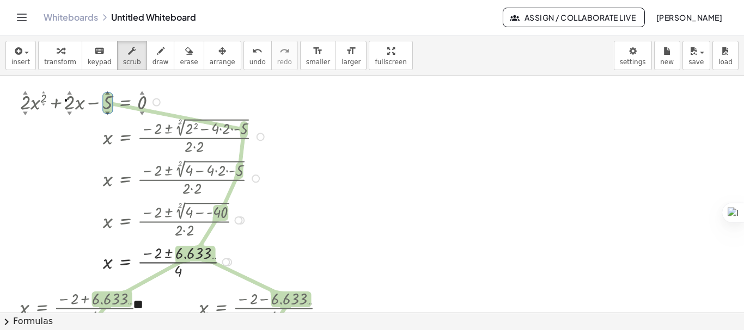
click at [109, 108] on div at bounding box center [145, 102] width 261 height 28
drag, startPoint x: 109, startPoint y: 109, endPoint x: 86, endPoint y: 137, distance: 36.4
click at [86, 137] on div at bounding box center [145, 136] width 261 height 42
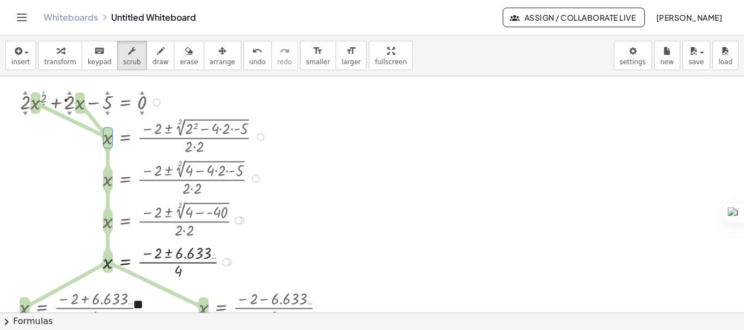
click at [106, 102] on div at bounding box center [145, 102] width 261 height 28
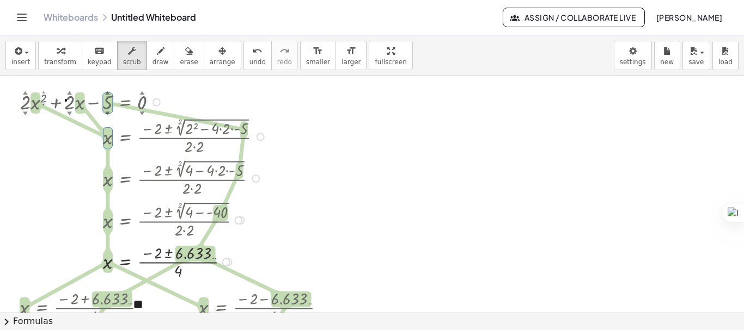
click at [106, 102] on div at bounding box center [145, 102] width 261 height 28
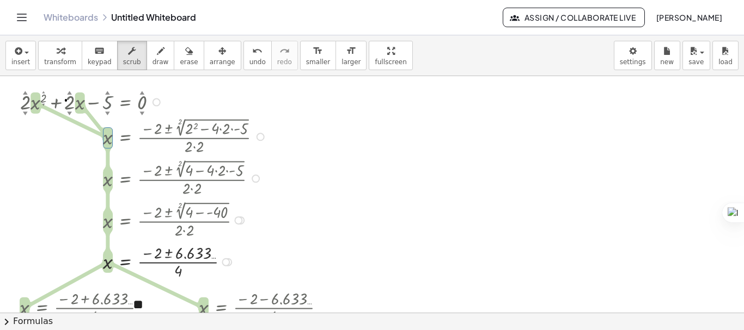
click at [106, 102] on div at bounding box center [145, 102] width 261 height 28
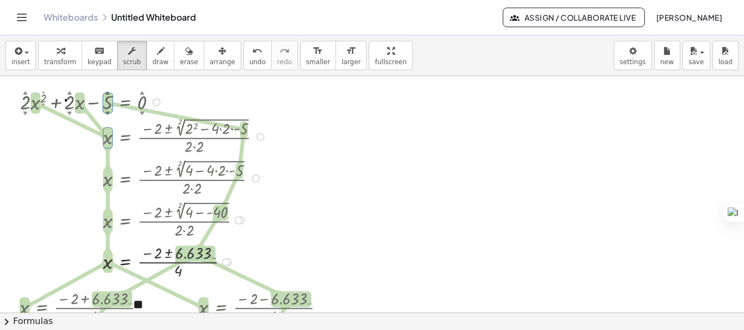
click at [63, 100] on div at bounding box center [145, 102] width 261 height 28
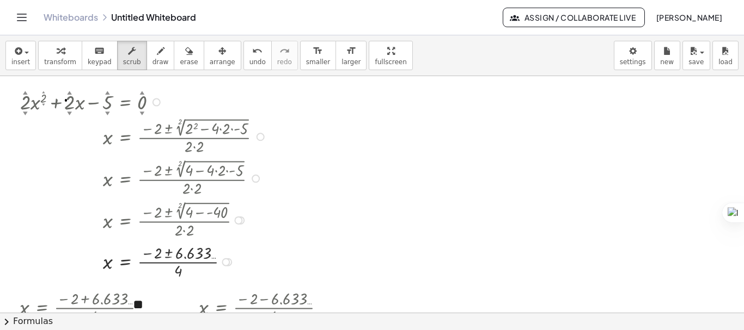
click at [68, 112] on div "▼" at bounding box center [69, 113] width 5 height 7
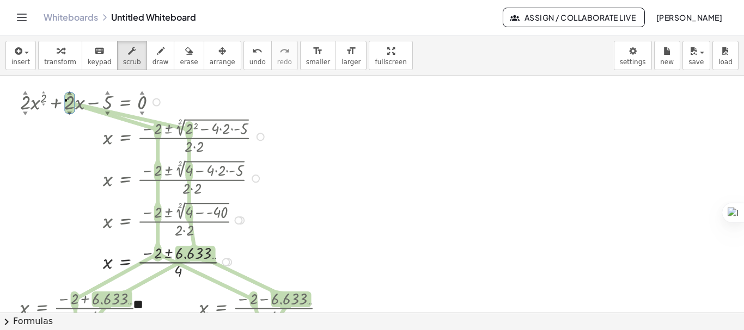
click at [69, 115] on div at bounding box center [145, 136] width 261 height 42
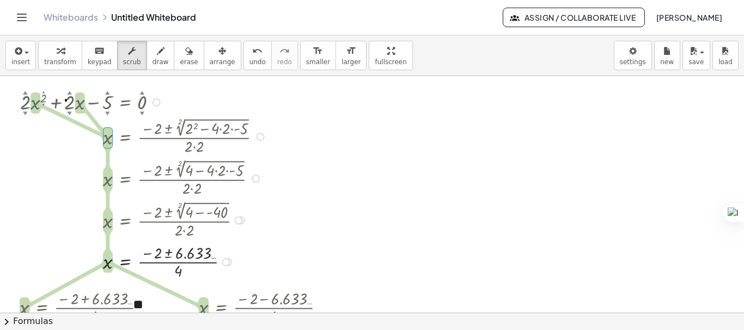
click at [69, 115] on div at bounding box center [145, 136] width 261 height 42
click at [70, 115] on div at bounding box center [145, 136] width 261 height 42
click at [70, 111] on div "▼" at bounding box center [69, 113] width 5 height 7
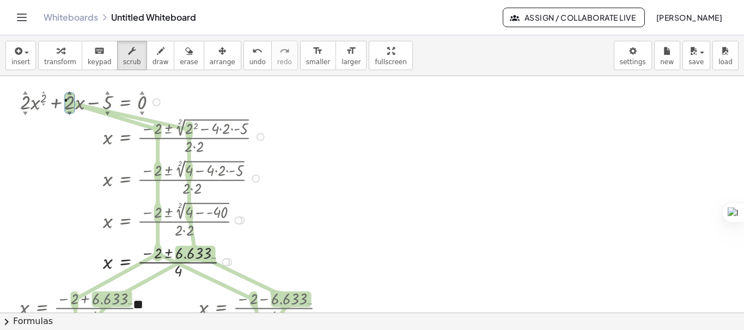
click at [70, 111] on div "▼" at bounding box center [69, 113] width 5 height 7
drag, startPoint x: 69, startPoint y: 112, endPoint x: 59, endPoint y: 121, distance: 13.5
click at [59, 122] on div at bounding box center [145, 136] width 261 height 42
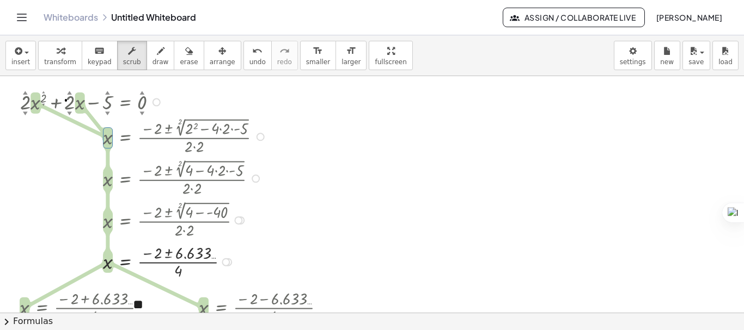
click at [70, 105] on div at bounding box center [145, 102] width 261 height 28
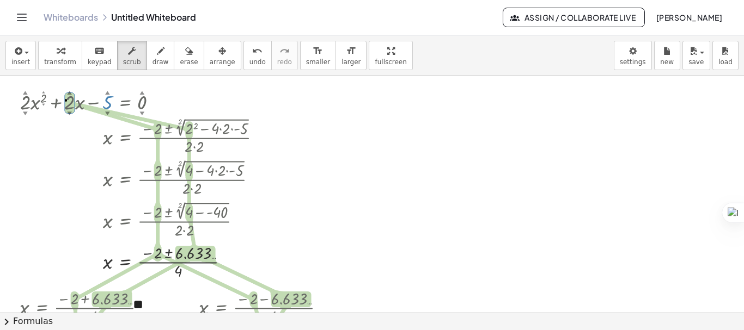
drag, startPoint x: 106, startPoint y: 103, endPoint x: 114, endPoint y: 101, distance: 8.5
click at [114, 101] on div at bounding box center [145, 102] width 261 height 28
click at [109, 112] on div "▼" at bounding box center [107, 113] width 5 height 7
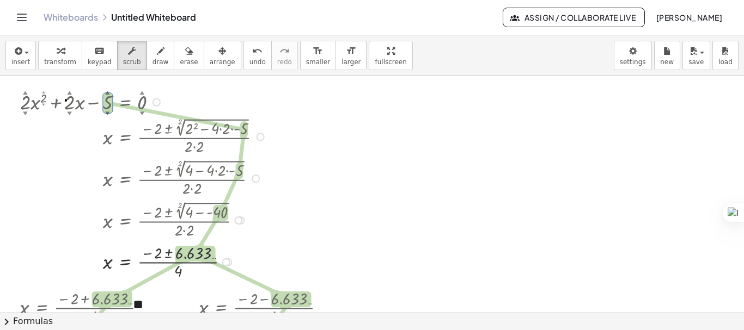
click at [109, 112] on div "▼" at bounding box center [107, 113] width 5 height 7
click at [108, 102] on div at bounding box center [145, 102] width 261 height 28
click at [108, 114] on div "▼" at bounding box center [107, 113] width 5 height 7
click at [70, 105] on div at bounding box center [145, 102] width 261 height 28
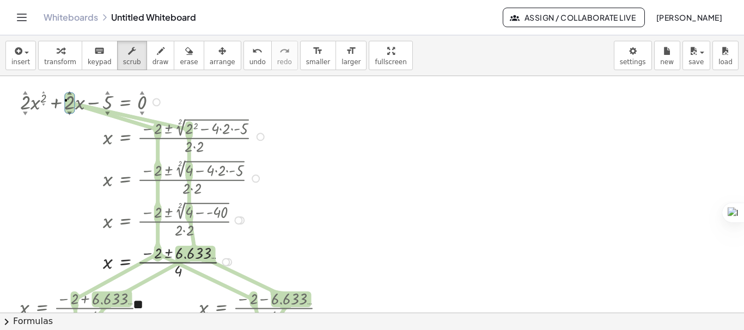
click at [70, 105] on div at bounding box center [145, 102] width 261 height 28
click at [70, 91] on div "▲" at bounding box center [69, 92] width 5 height 7
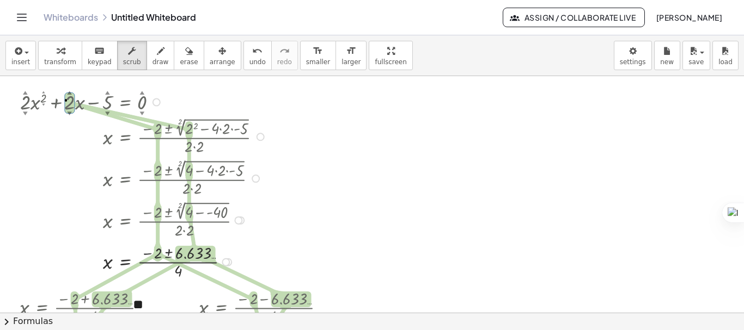
click at [70, 91] on div "▲" at bounding box center [69, 92] width 5 height 7
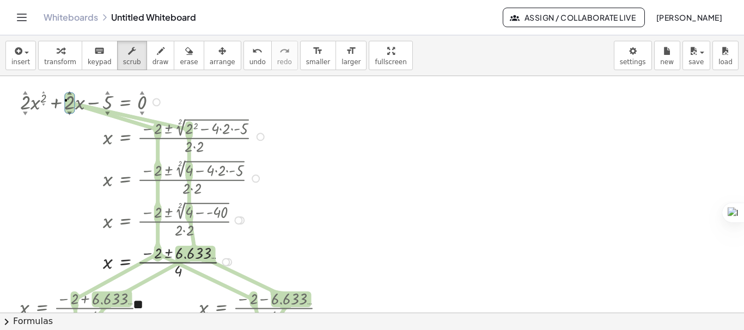
click at [70, 91] on div "▲" at bounding box center [69, 92] width 5 height 7
click at [23, 112] on div "▼" at bounding box center [25, 113] width 5 height 7
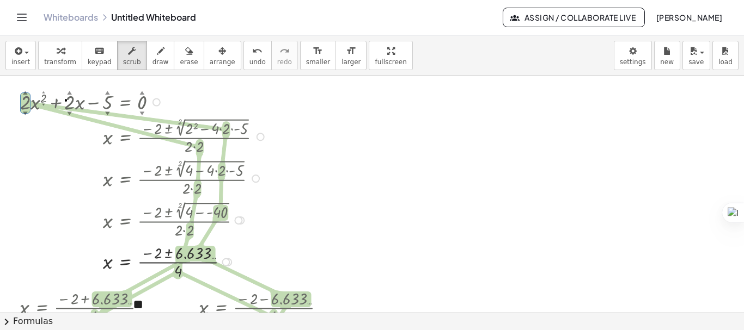
click at [23, 112] on div "▼" at bounding box center [25, 113] width 5 height 7
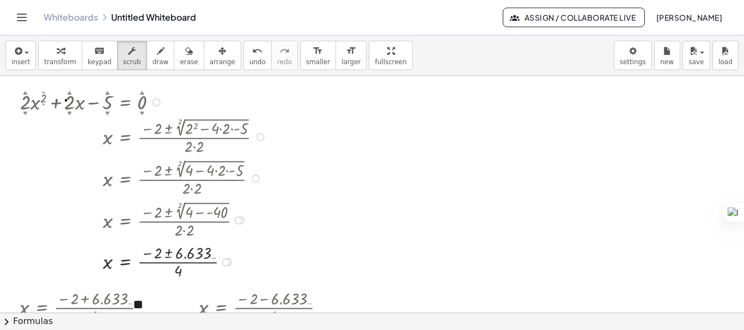
click at [140, 102] on div at bounding box center [145, 102] width 261 height 28
drag, startPoint x: 140, startPoint y: 102, endPoint x: 129, endPoint y: 122, distance: 22.9
click at [129, 122] on div at bounding box center [145, 136] width 261 height 42
click at [144, 105] on div at bounding box center [145, 102] width 261 height 28
drag, startPoint x: 142, startPoint y: 106, endPoint x: 142, endPoint y: 113, distance: 6.6
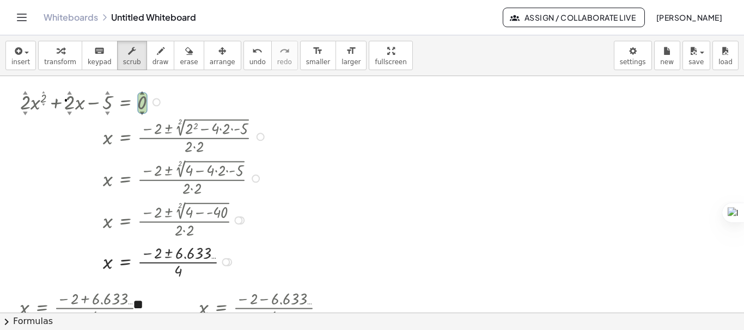
drag, startPoint x: 142, startPoint y: 113, endPoint x: 133, endPoint y: 121, distance: 11.5
click at [133, 121] on div at bounding box center [145, 136] width 261 height 42
click at [141, 114] on div "▼" at bounding box center [142, 113] width 5 height 7
drag, startPoint x: 141, startPoint y: 114, endPoint x: 143, endPoint y: 91, distance: 22.4
drag, startPoint x: 143, startPoint y: 91, endPoint x: 142, endPoint y: 103, distance: 11.5
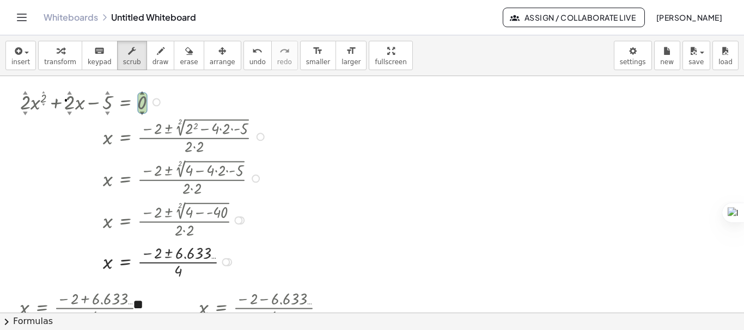
click at [142, 103] on div at bounding box center [145, 102] width 261 height 28
drag, startPoint x: 140, startPoint y: 103, endPoint x: 106, endPoint y: 103, distance: 34.8
click at [106, 103] on div at bounding box center [145, 102] width 261 height 28
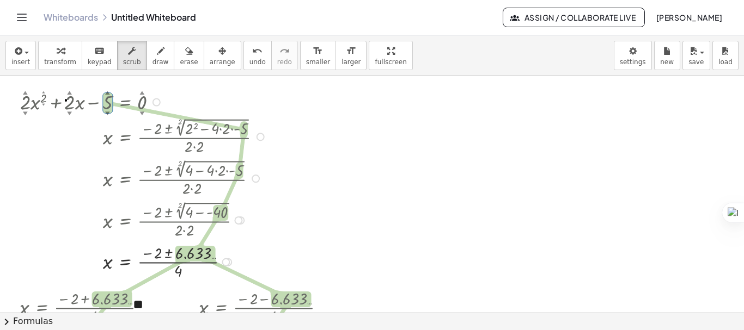
drag, startPoint x: 105, startPoint y: 103, endPoint x: 75, endPoint y: 140, distance: 46.8
click at [75, 140] on div at bounding box center [145, 136] width 261 height 42
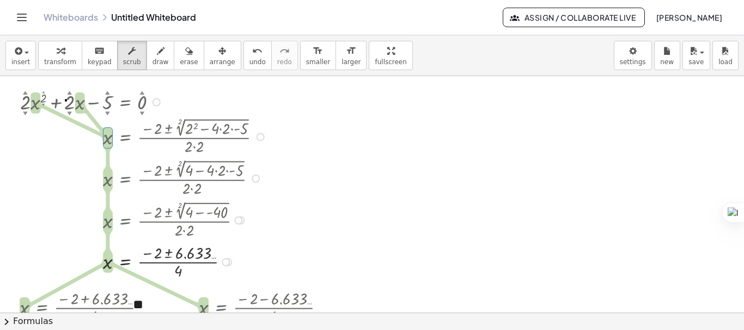
click at [106, 101] on div at bounding box center [145, 102] width 261 height 28
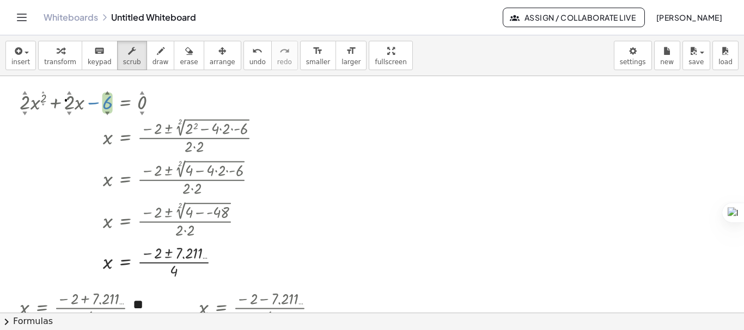
drag, startPoint x: 106, startPoint y: 101, endPoint x: 120, endPoint y: 103, distance: 14.9
click at [115, 105] on div at bounding box center [145, 102] width 261 height 28
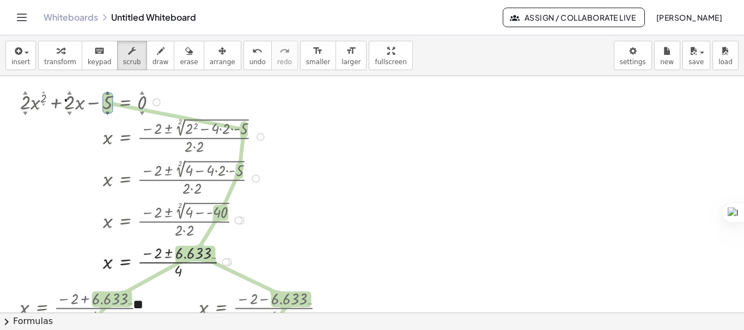
click at [70, 102] on div at bounding box center [145, 102] width 261 height 28
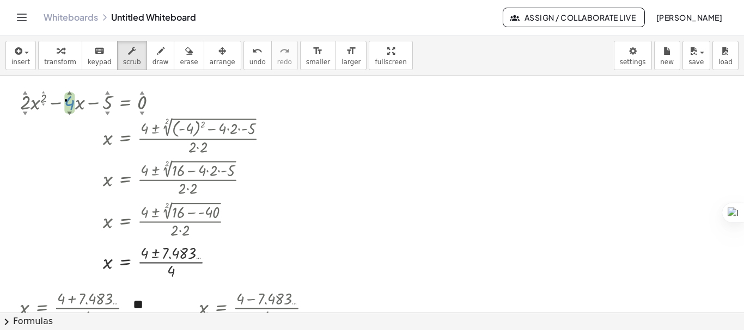
drag, startPoint x: 70, startPoint y: 111, endPoint x: 71, endPoint y: 140, distance: 29.4
click at [125, 102] on div "+ · 2 ▲ ▼ · x 2 ▲ ▼ − · 4 ▲ ▼ · x − 5 ▲ ▼ = 0 ▲ ▼ x = · ( + 4 ± 2 √ ( + ( - 4 )…" at bounding box center [125, 102] width 0 height 0
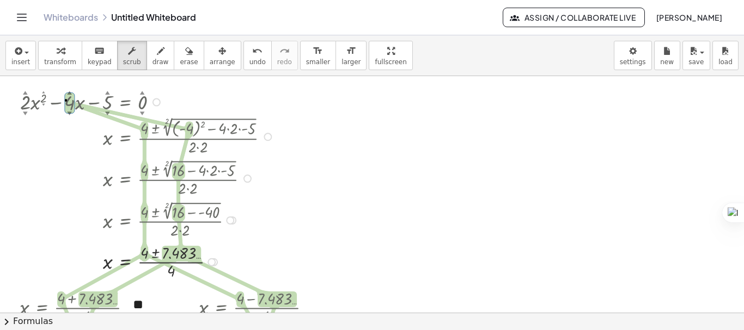
click at [67, 106] on div at bounding box center [149, 102] width 268 height 28
drag, startPoint x: 66, startPoint y: 137, endPoint x: 71, endPoint y: 112, distance: 26.1
click at [71, 115] on div at bounding box center [149, 135] width 268 height 43
click at [71, 103] on div at bounding box center [149, 102] width 268 height 28
click at [72, 104] on div at bounding box center [149, 102] width 268 height 28
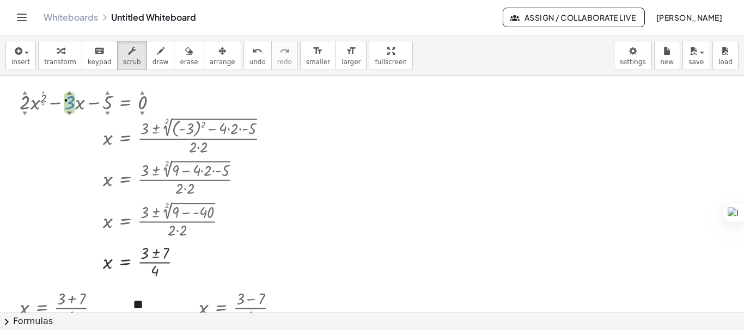
drag, startPoint x: 70, startPoint y: 112, endPoint x: 78, endPoint y: 105, distance: 10.8
click at [125, 102] on div "+ · 2 ▲ ▼ · x 2 ▲ ▼ − · 3 ▲ ▼ · x − 5 ▲ ▼ = 0 ▲ ▼" at bounding box center [125, 102] width 0 height 0
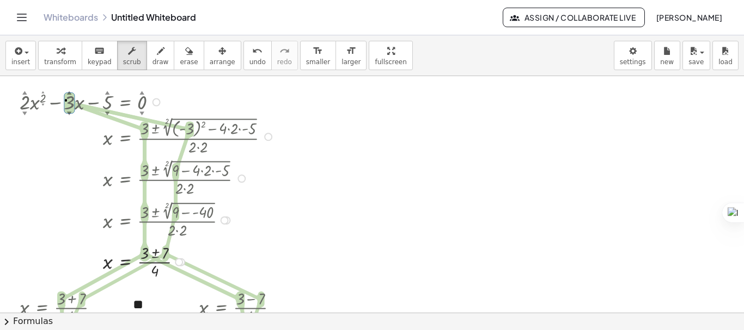
click at [37, 177] on div at bounding box center [148, 178] width 269 height 42
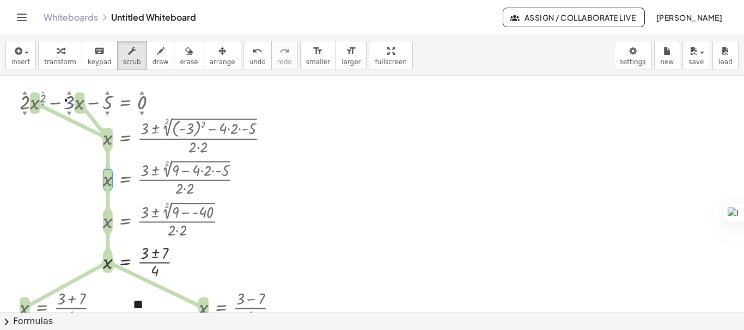
click at [308, 133] on div at bounding box center [372, 313] width 744 height 474
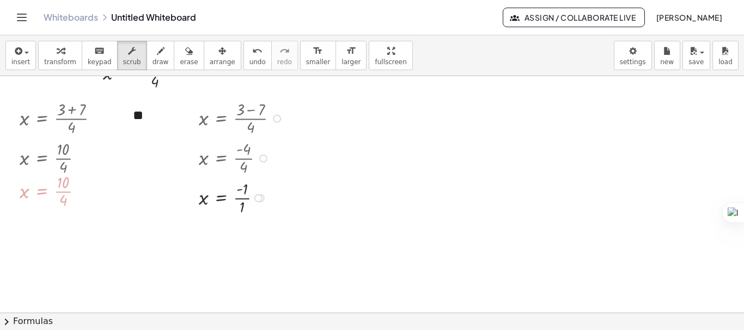
scroll to position [218, 0]
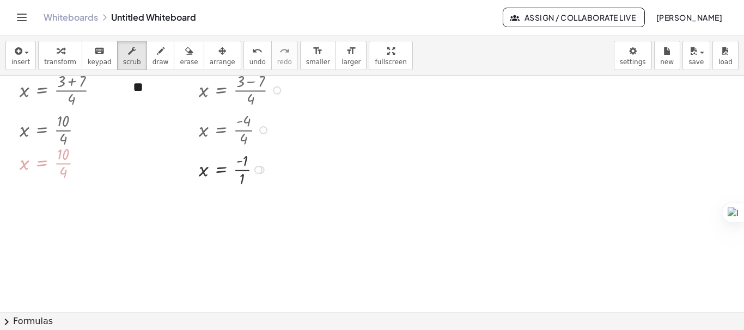
click at [241, 170] on div at bounding box center [234, 169] width 82 height 40
click at [241, 170] on div at bounding box center [242, 169] width 99 height 40
click at [240, 167] on div at bounding box center [242, 169] width 99 height 40
click at [64, 164] on div at bounding box center [55, 163] width 83 height 40
click at [64, 164] on div at bounding box center [63, 163] width 99 height 40
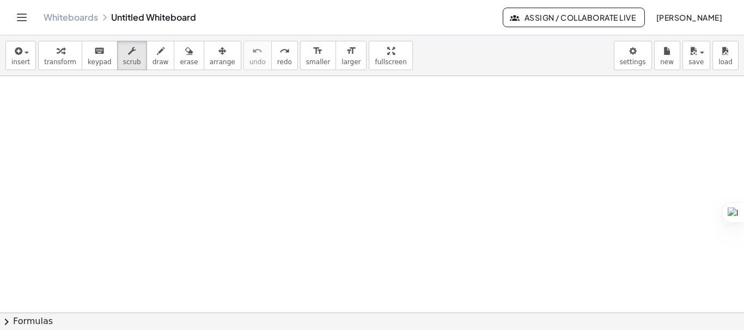
scroll to position [0, 0]
click at [156, 118] on div at bounding box center [208, 121] width 157 height 28
click at [112, 109] on div at bounding box center [372, 313] width 744 height 474
drag, startPoint x: 155, startPoint y: 132, endPoint x: 395, endPoint y: 170, distance: 242.5
click at [399, 171] on div at bounding box center [372, 313] width 744 height 474
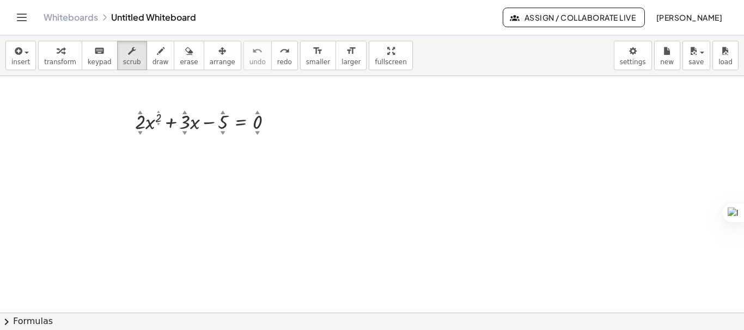
click at [249, 142] on div at bounding box center [372, 313] width 744 height 474
click at [231, 181] on div at bounding box center [372, 313] width 744 height 474
click at [47, 61] on span "transform" at bounding box center [60, 62] width 32 height 8
click at [229, 112] on div at bounding box center [208, 121] width 157 height 28
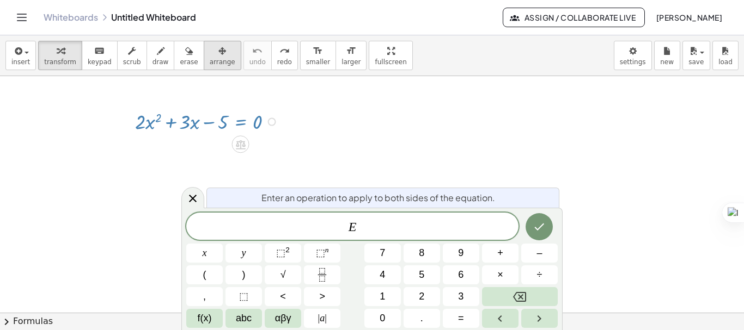
click at [215, 60] on button "arrange" at bounding box center [223, 55] width 38 height 29
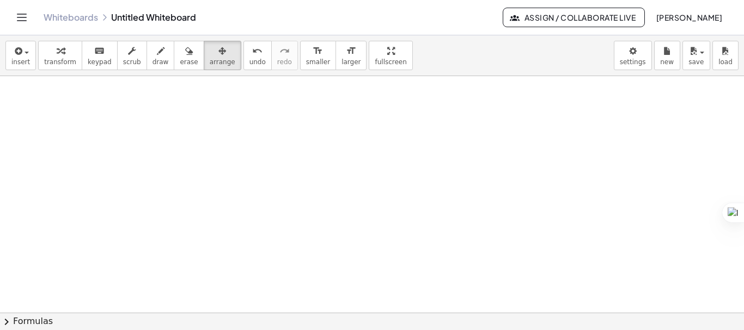
click at [59, 103] on div at bounding box center [372, 313] width 744 height 474
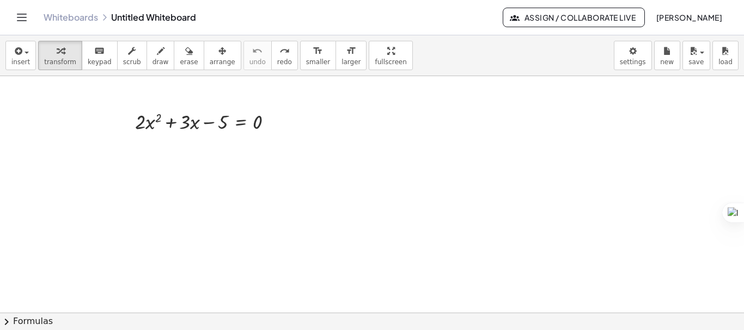
click at [219, 93] on div at bounding box center [372, 313] width 744 height 474
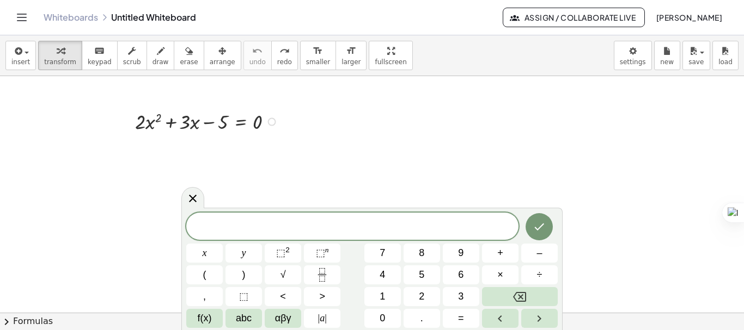
click at [235, 114] on div at bounding box center [208, 121] width 157 height 28
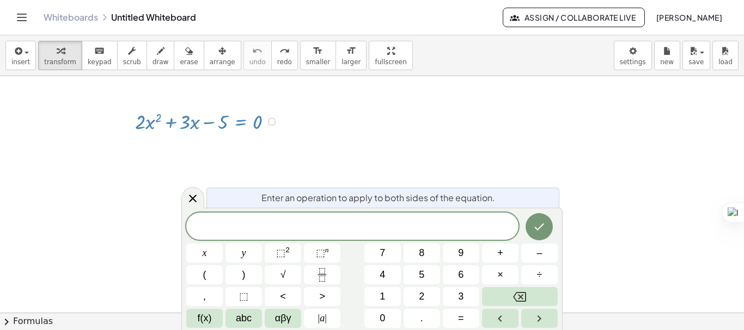
click at [196, 198] on icon at bounding box center [192, 198] width 13 height 13
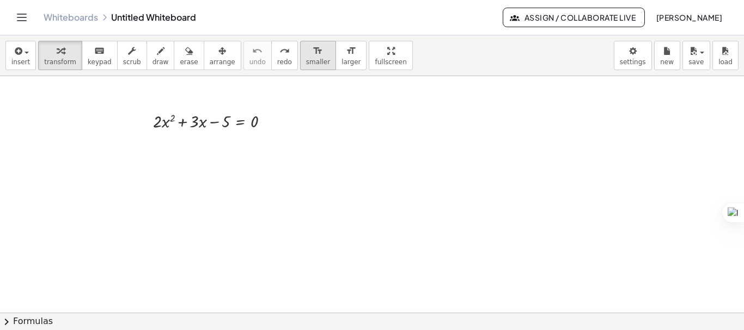
click at [306, 58] on span "smaller" at bounding box center [318, 62] width 24 height 8
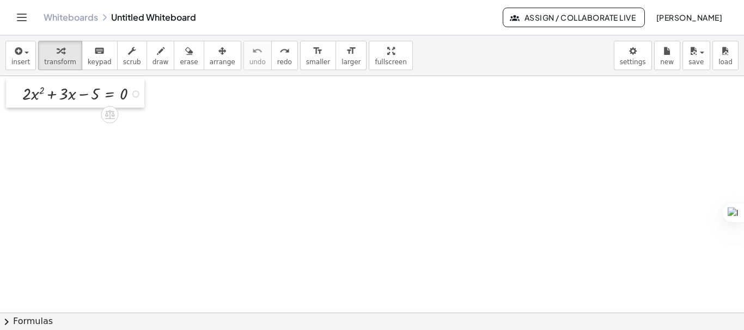
drag, startPoint x: 145, startPoint y: 112, endPoint x: 15, endPoint y: 84, distance: 133.0
click at [15, 84] on div at bounding box center [14, 92] width 16 height 29
click at [265, 114] on div at bounding box center [372, 313] width 744 height 474
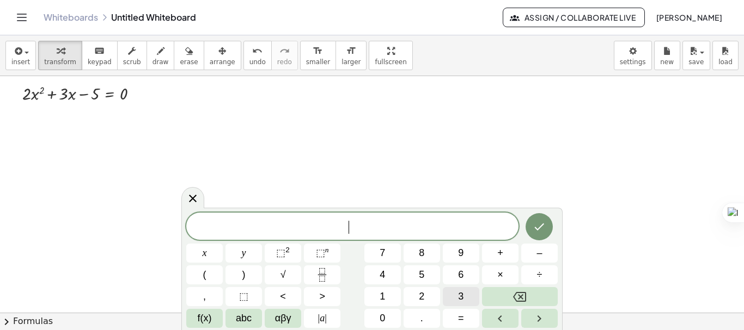
click at [465, 301] on button "3" at bounding box center [461, 296] width 36 height 19
click at [205, 253] on span "x" at bounding box center [205, 253] width 4 height 15
click at [500, 254] on span "+" at bounding box center [500, 253] width 6 height 15
click at [465, 274] on button "6" at bounding box center [461, 275] width 36 height 19
click at [455, 322] on button "=" at bounding box center [461, 318] width 36 height 19
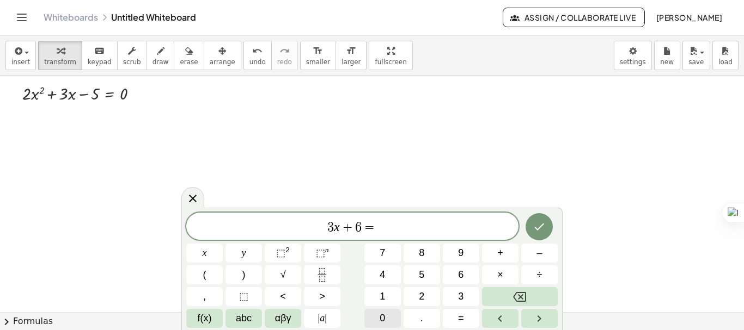
click at [388, 314] on button "0" at bounding box center [382, 318] width 36 height 19
click at [537, 230] on icon "Done" at bounding box center [540, 227] width 10 height 7
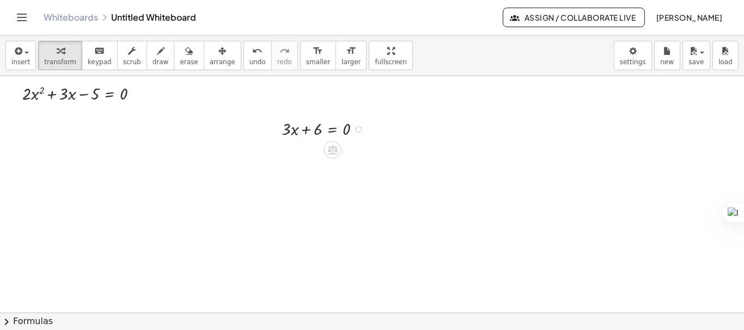
click at [314, 141] on div "+ · 3 · x + 6 = 0" at bounding box center [316, 128] width 102 height 29
drag, startPoint x: 274, startPoint y: 120, endPoint x: 304, endPoint y: 88, distance: 43.9
click at [304, 88] on div at bounding box center [303, 96] width 16 height 29
click at [166, 160] on div at bounding box center [372, 313] width 744 height 474
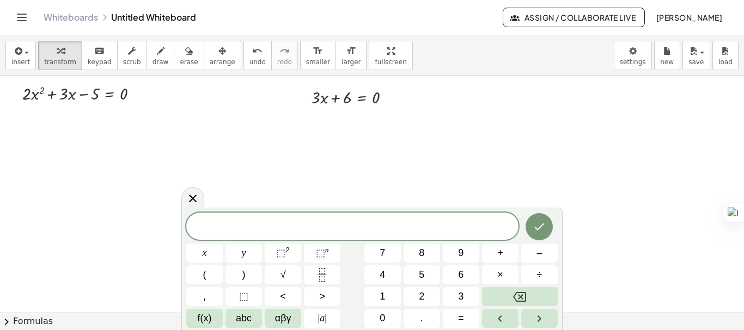
click at [191, 206] on div at bounding box center [192, 197] width 23 height 21
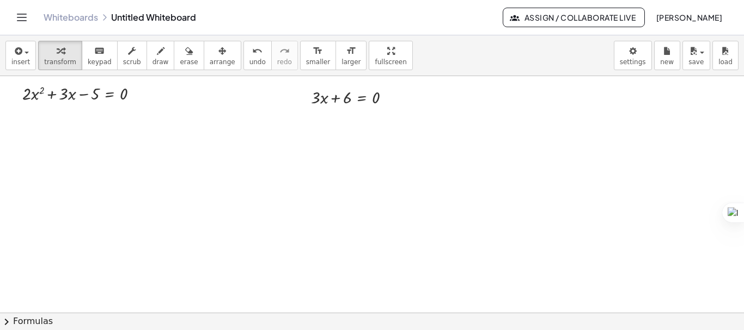
click at [187, 196] on div at bounding box center [372, 313] width 744 height 474
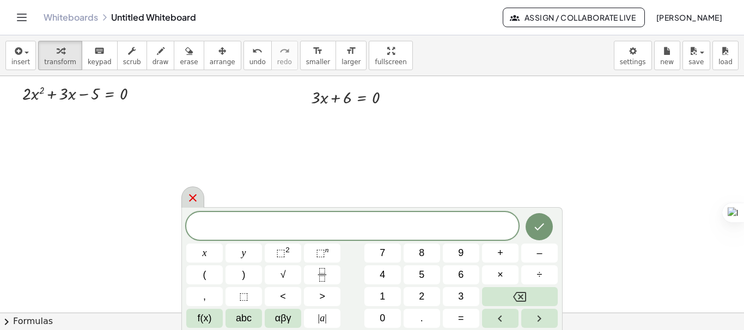
click at [187, 198] on icon at bounding box center [192, 198] width 13 height 13
